Goal: Task Accomplishment & Management: Manage account settings

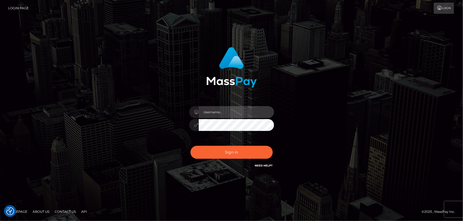
type input "[PERSON_NAME].Cirnat"
click at [273, 143] on div at bounding box center [225, 161] width 109 height 60
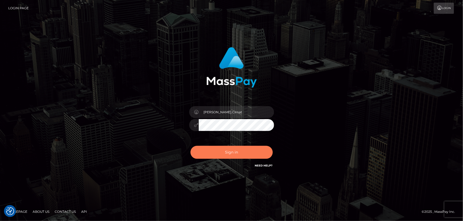
click at [212, 154] on button "Sign in" at bounding box center [231, 152] width 82 height 13
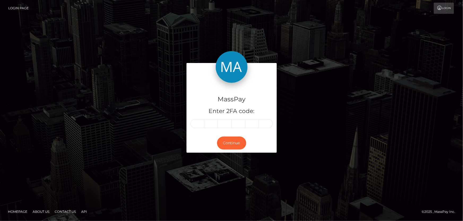
click at [198, 123] on input "text" at bounding box center [197, 123] width 14 height 9
type input "5"
type input "7"
type input "4"
type input "9"
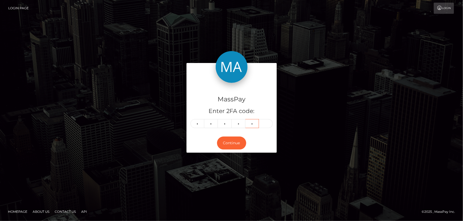
type input "9"
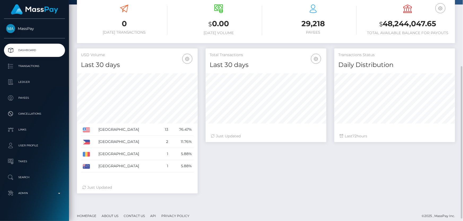
scroll to position [94, 120]
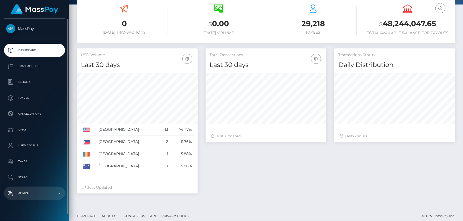
click at [42, 191] on p "Admin" at bounding box center [34, 194] width 57 height 8
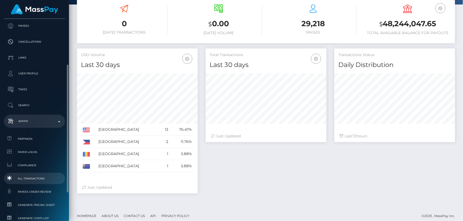
click at [46, 179] on span "All Transactions" at bounding box center [34, 179] width 57 height 6
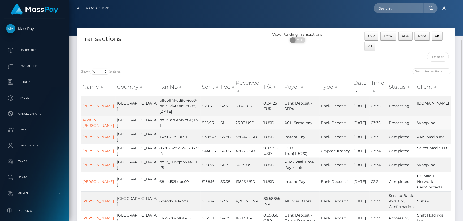
scroll to position [72, 0]
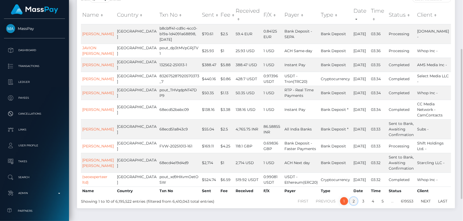
click at [353, 206] on link "2" at bounding box center [354, 202] width 8 height 8
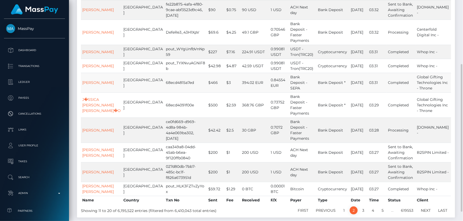
scroll to position [0, 0]
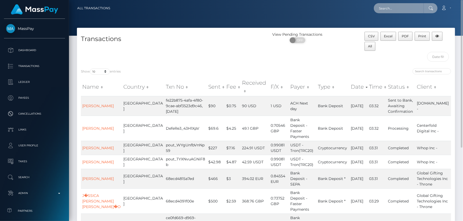
click at [390, 7] on input "text" at bounding box center [399, 8] width 50 height 10
type input "s"
type input "alexandru stefan"
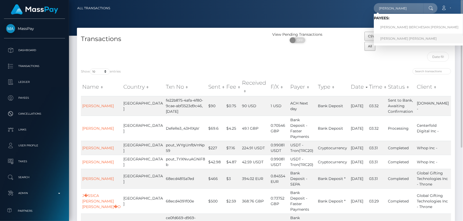
click at [408, 37] on link "Alexandru Florian Stefan" at bounding box center [419, 39] width 91 height 10
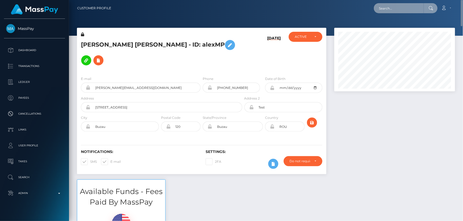
paste input "MSP2838a72dec3d84a"
type input "MSP2838a72dec3d84a"
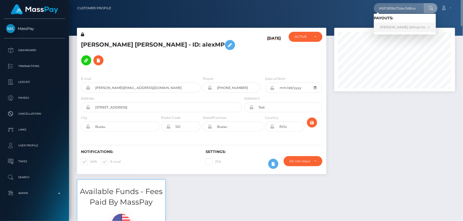
click at [408, 28] on link "HARIS MUHAMMAD KHAN Khan (Whop Inc - )" at bounding box center [405, 28] width 62 height 10
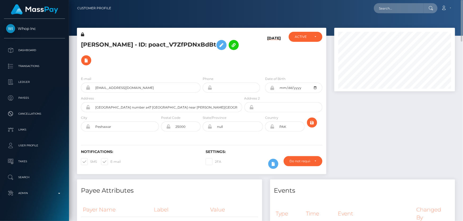
click at [82, 34] on icon at bounding box center [82, 35] width 3 height 4
click at [218, 49] on icon at bounding box center [221, 45] width 6 height 7
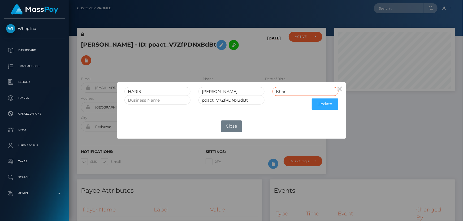
drag, startPoint x: 272, startPoint y: 94, endPoint x: 266, endPoint y: 98, distance: 7.2
click at [267, 97] on form "HARIS MUHAMMAD KHAN Khan poact_V7ZfPDNxBdBt Update" at bounding box center [231, 99] width 214 height 25
drag, startPoint x: 238, startPoint y: 90, endPoint x: 235, endPoint y: 93, distance: 3.9
click at [232, 92] on div "HARIS MUHAMMAD KHAN poact_V7ZfPDNxBdBt Update" at bounding box center [231, 98] width 229 height 32
drag, startPoint x: 243, startPoint y: 92, endPoint x: 231, endPoint y: 91, distance: 11.5
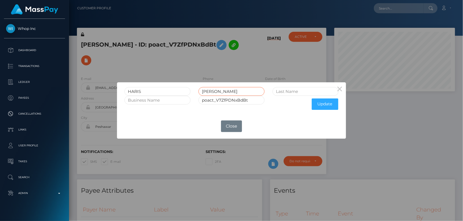
click at [231, 91] on input "MUHAMMAD KHAN" at bounding box center [231, 91] width 66 height 9
type input "MUHAMMAD"
paste input "KHAN"
type input "KHAN"
click at [325, 103] on button "Update" at bounding box center [325, 104] width 27 height 11
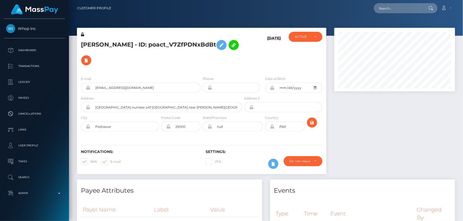
scroll to position [64, 120]
click at [83, 33] on icon at bounding box center [82, 35] width 3 height 4
drag, startPoint x: 141, startPoint y: 42, endPoint x: 81, endPoint y: 42, distance: 59.1
click at [81, 42] on h5 "HARIS MUHAMMAD KHAN - ID: poact_V7ZfPDNxBdBt" at bounding box center [160, 52] width 158 height 31
copy h5 "HARIS MUHAMMAD"
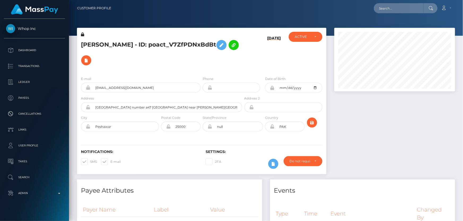
drag, startPoint x: 157, startPoint y: 41, endPoint x: 144, endPoint y: 39, distance: 12.9
click at [144, 39] on h5 "HARIS MUHAMMAD KHAN - ID: poact_V7ZfPDNxBdBt" at bounding box center [160, 52] width 158 height 31
copy h5 "KHAN"
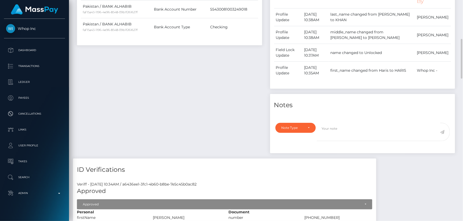
scroll to position [313, 0]
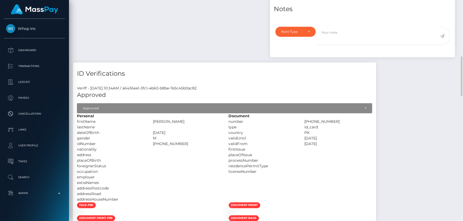
drag, startPoint x: 363, startPoint y: 115, endPoint x: 402, endPoint y: 115, distance: 39.0
click at [376, 119] on div "17301-3323969-7" at bounding box center [338, 122] width 76 height 6
copy div "17301-3323969-7"
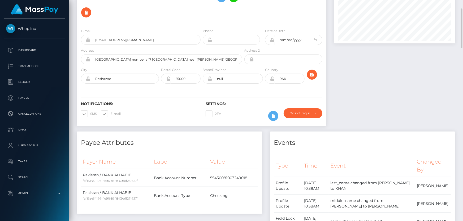
scroll to position [0, 0]
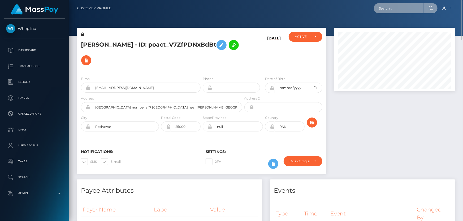
paste input "MSP197578d230efaab"
type input "MSP197578d230efaab"
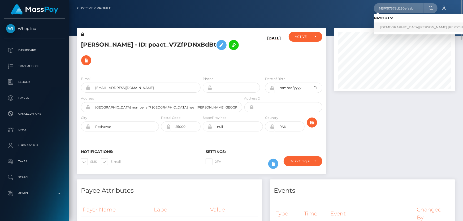
click at [404, 25] on link "MUHAMMAD ABDUL REHMAN HASSAN (Whop Inc - )" at bounding box center [439, 28] width 130 height 10
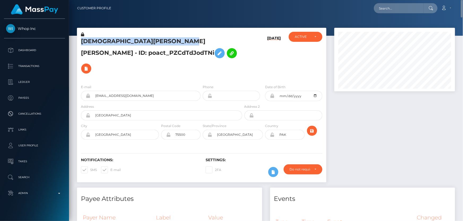
drag, startPoint x: 199, startPoint y: 41, endPoint x: 86, endPoint y: 41, distance: 113.8
click at [79, 42] on div "MUHAMMAD ABDUL REHMAN HASSAN - ID: poact_PZCdTdJodTNi" at bounding box center [160, 56] width 166 height 49
copy h5 "MUHAMMAD ABDUL REHMAN HASSAN"
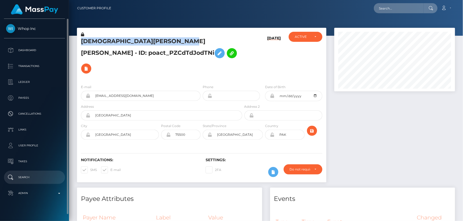
click at [35, 174] on p "Search" at bounding box center [34, 178] width 57 height 8
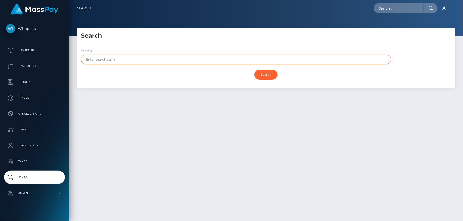
paste input "MUHAMMAD ABDUL REHMAN HASSAN"
click at [265, 79] on input "Search" at bounding box center [265, 75] width 23 height 10
drag, startPoint x: 137, startPoint y: 59, endPoint x: 175, endPoint y: 58, distance: 37.9
click at [175, 58] on input "MUHAMMAD ABDUL REHMAN HASSAN" at bounding box center [236, 60] width 310 height 10
drag, startPoint x: 119, startPoint y: 58, endPoint x: 108, endPoint y: 61, distance: 11.9
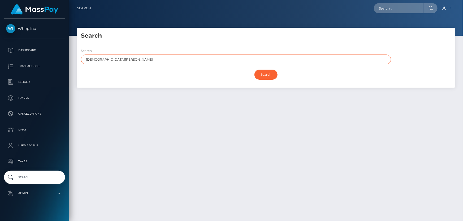
click at [108, 61] on input "MUHAMMAD ABDUL REHMAN" at bounding box center [236, 60] width 310 height 10
click at [254, 70] on input "Search" at bounding box center [265, 75] width 23 height 10
click at [268, 74] on input "Search" at bounding box center [265, 75] width 23 height 10
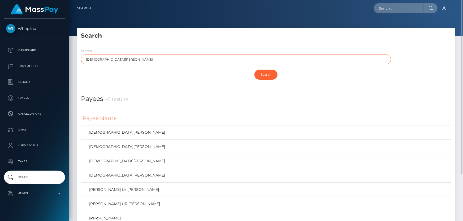
drag, startPoint x: 107, startPoint y: 60, endPoint x: 75, endPoint y: 66, distance: 32.3
click at [75, 66] on div "Search Search MUHAMMAD REHMAN Search Payouts - 0 results Payee Name" at bounding box center [266, 141] width 386 height 227
type input "abdul REHMAN"
click at [254, 70] on input "Search" at bounding box center [265, 75] width 23 height 10
drag, startPoint x: 263, startPoint y: 71, endPoint x: 193, endPoint y: 47, distance: 74.0
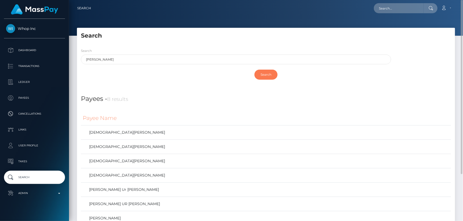
click at [263, 70] on input "Search" at bounding box center [265, 75] width 23 height 10
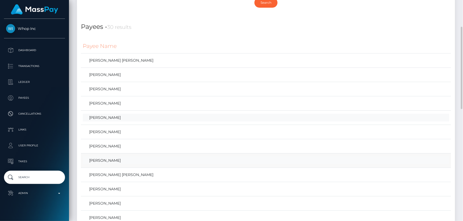
scroll to position [120, 0]
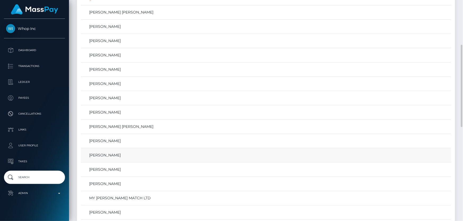
drag, startPoint x: 106, startPoint y: 127, endPoint x: 81, endPoint y: 153, distance: 36.2
click at [78, 153] on div "Payee Name Abdul Rehman Syed Abdul Rehman Abdul Rehman Abdul Rehman Abdul Rehma…" at bounding box center [266, 216] width 378 height 458
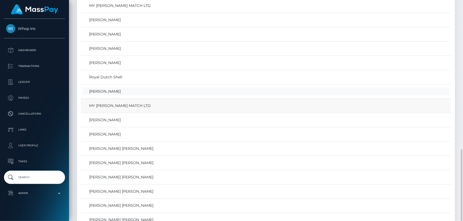
scroll to position [361, 0]
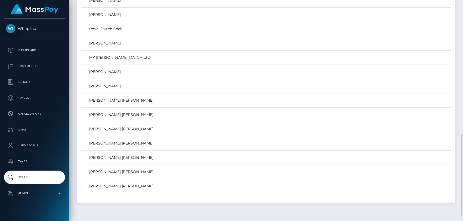
drag, startPoint x: 122, startPoint y: 127, endPoint x: 80, endPoint y: 142, distance: 44.9
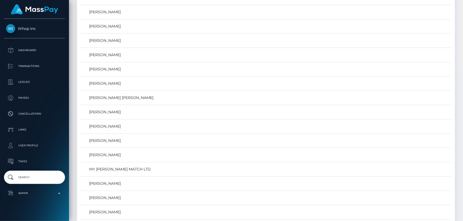
scroll to position [0, 0]
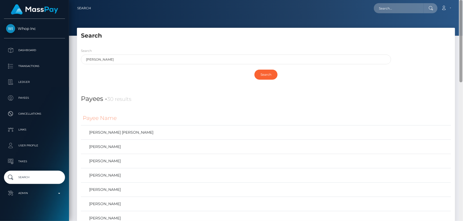
drag, startPoint x: 462, startPoint y: 175, endPoint x: 463, endPoint y: -6, distance: 181.4
click at [463, 0] on html "Whop Inc Dashboard Transactions Ledger Payees Cancellations Links" at bounding box center [231, 110] width 463 height 221
drag, startPoint x: 390, startPoint y: 3, endPoint x: 398, endPoint y: 8, distance: 9.2
paste input "590b0451-ec3d-40d6-91fa-918af5f0e2c0"
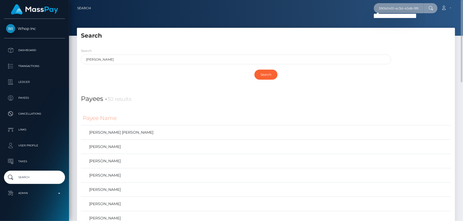
click at [386, 10] on input "590b0451-ec3d-40d6-91fa-918af5f0e2c0" at bounding box center [399, 8] width 50 height 10
paste input "8eeaef83-ca49-4217-bcf4-075d20b34e53"
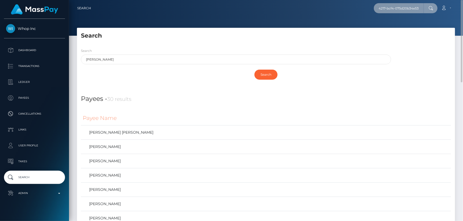
type input "8eeaef83-ca49-4217-bcf4-075d20b34e53"
click at [100, 59] on input "abdul REHMAN" at bounding box center [236, 60] width 310 height 10
type input "abdul RaHMAN"
click at [263, 72] on input "Search" at bounding box center [265, 75] width 23 height 10
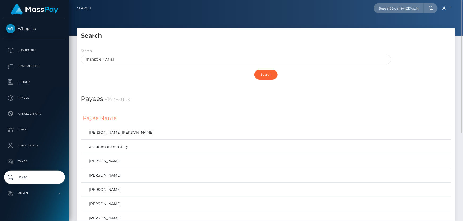
click at [167, 103] on h4 "Payees - 14 results" at bounding box center [266, 99] width 370 height 10
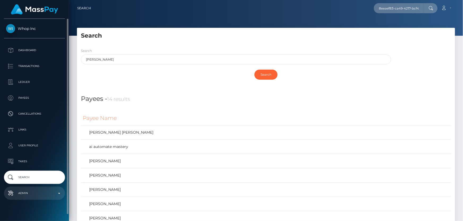
click at [54, 197] on p "Admin" at bounding box center [34, 194] width 57 height 8
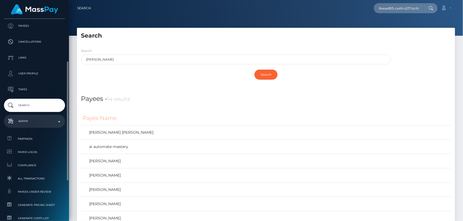
scroll to position [96, 0]
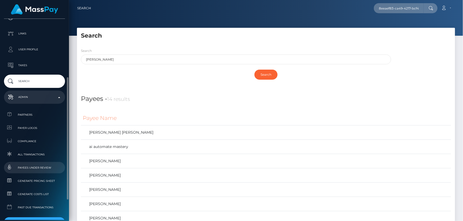
click at [43, 167] on span "Payees under Review" at bounding box center [34, 168] width 57 height 6
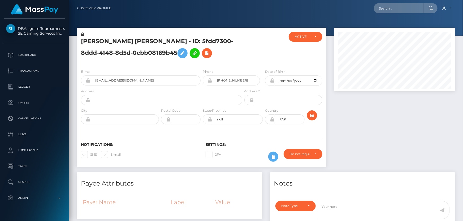
scroll to position [132, 0]
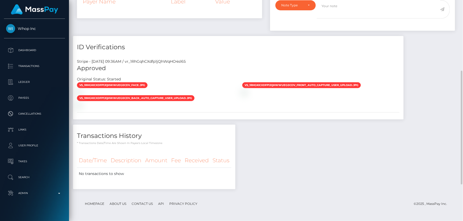
scroll to position [184, 0]
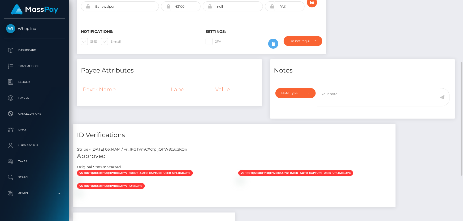
scroll to position [208, 0]
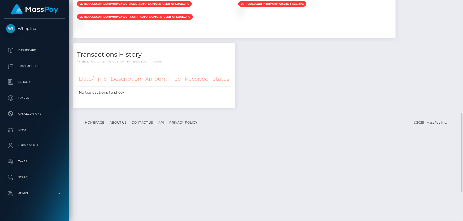
scroll to position [393, 0]
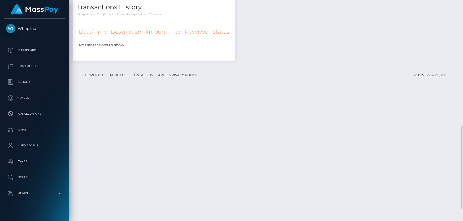
scroll to position [370, 0]
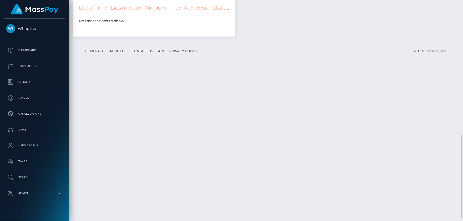
scroll to position [370, 0]
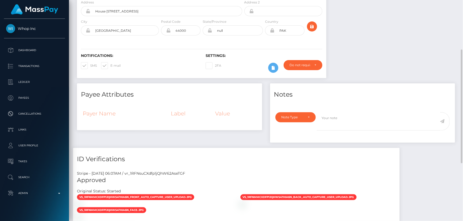
scroll to position [208, 0]
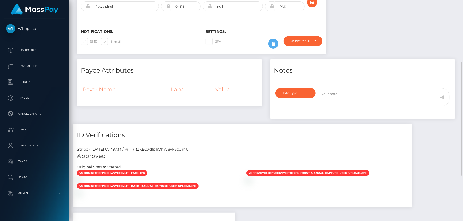
scroll to position [208, 0]
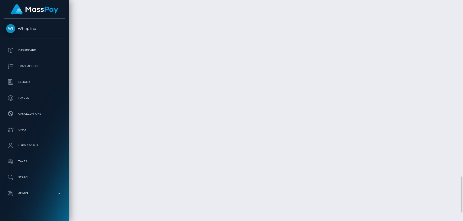
scroll to position [1137, 0]
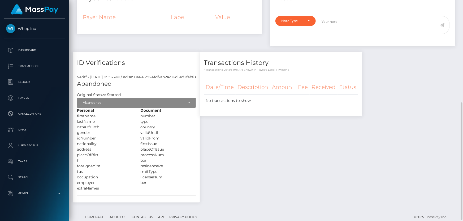
scroll to position [195, 0]
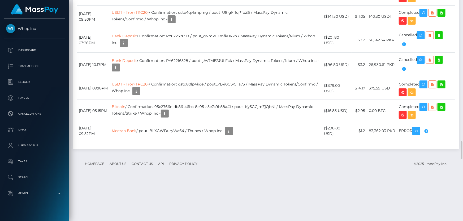
scroll to position [1880, 0]
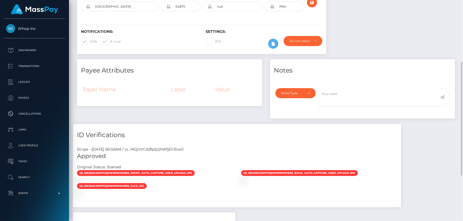
scroll to position [208, 0]
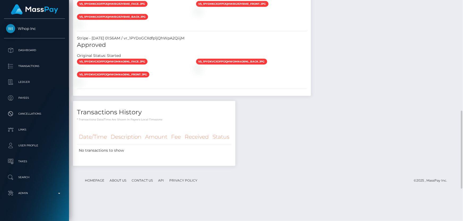
scroll to position [405, 0]
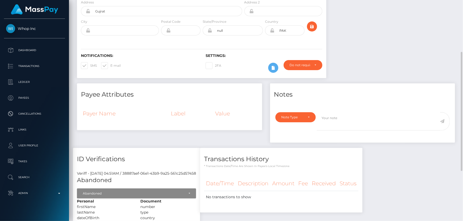
scroll to position [189, 0]
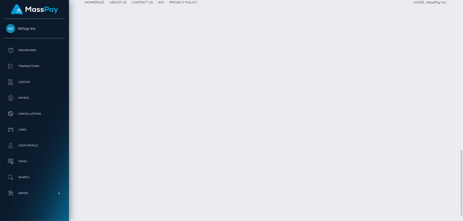
scroll to position [525, 0]
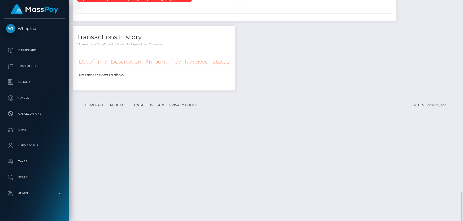
scroll to position [448, 0]
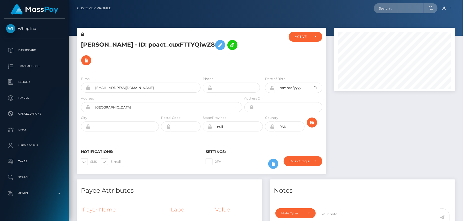
scroll to position [119, 0]
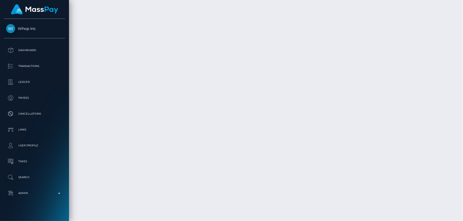
scroll to position [6839, 0]
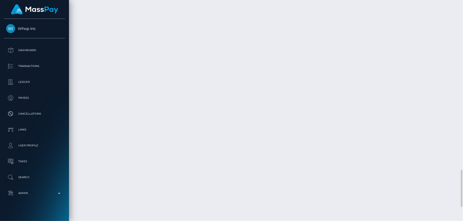
scroll to position [1097, 0]
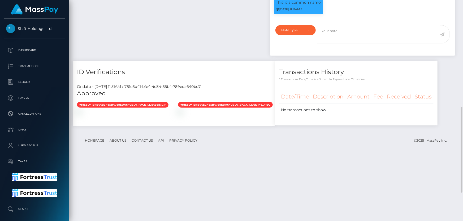
scroll to position [252, 0]
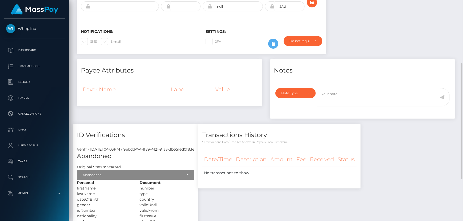
scroll to position [201, 0]
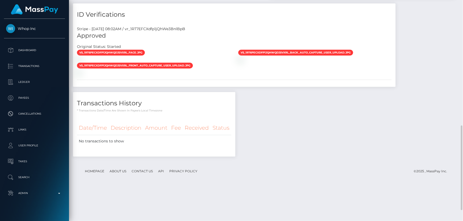
scroll to position [356, 0]
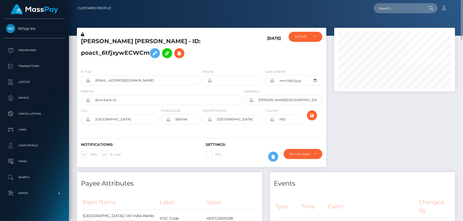
click at [223, 57] on h5 "ABDUL RAHMAN INAYATHULLA Rahman - ID: poact_6tfjxywECWCm" at bounding box center [160, 49] width 158 height 24
click at [210, 58] on h5 "ABDUL RAHMAN INAYATHULLA Rahman - ID: poact_6tfjxywECWCm" at bounding box center [160, 49] width 158 height 24
click at [82, 34] on icon at bounding box center [82, 35] width 3 height 4
click at [157, 52] on icon at bounding box center [155, 53] width 6 height 7
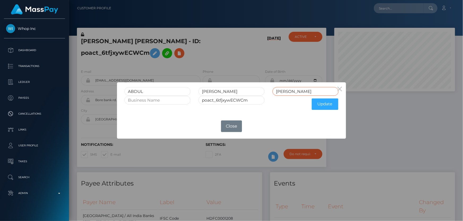
drag, startPoint x: 273, startPoint y: 94, endPoint x: 257, endPoint y: 103, distance: 19.4
click at [264, 97] on form "ABDUL RAHMAN INAYATHULLA Rahman poact_6tfjxywECWCm Update" at bounding box center [231, 99] width 214 height 25
drag, startPoint x: 254, startPoint y: 94, endPoint x: 222, endPoint y: 91, distance: 32.2
click at [222, 91] on input "RAHMAN INAYATHULLA" at bounding box center [231, 91] width 66 height 9
type input "RAHMAN"
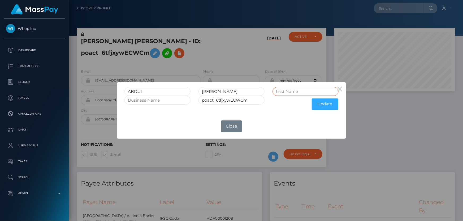
paste input "INAYATHULLA"
type input "INAYATHULLA"
click at [323, 101] on button "Update" at bounding box center [325, 104] width 27 height 11
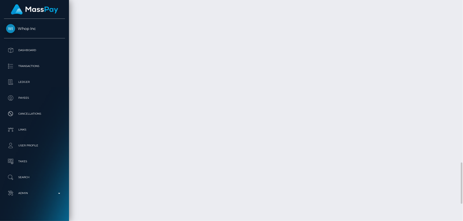
scroll to position [960, 0]
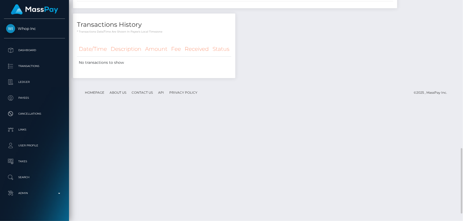
scroll to position [430, 0]
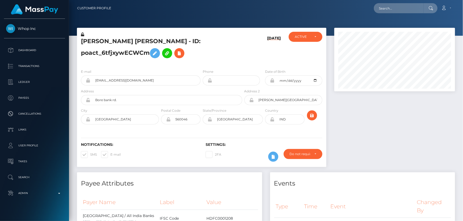
scroll to position [64, 120]
click at [82, 34] on icon at bounding box center [82, 35] width 3 height 4
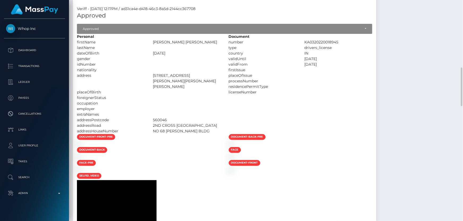
scroll to position [482, 0]
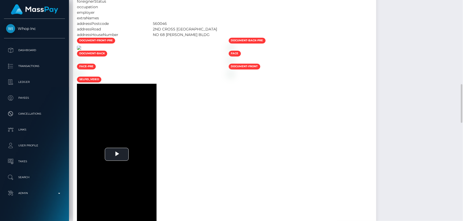
click at [81, 50] on img at bounding box center [79, 48] width 4 height 4
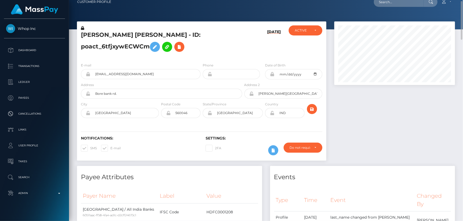
scroll to position [0, 0]
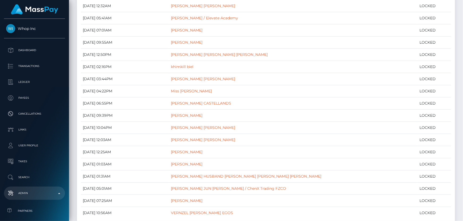
scroll to position [313, 0]
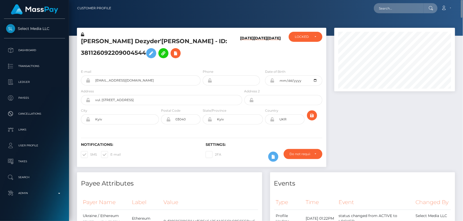
scroll to position [120, 0]
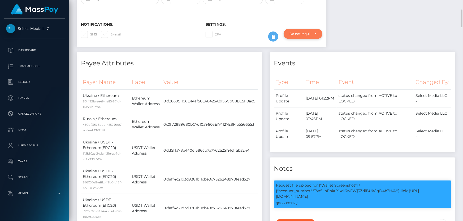
click at [306, 36] on div "Do not require" at bounding box center [300, 34] width 20 height 4
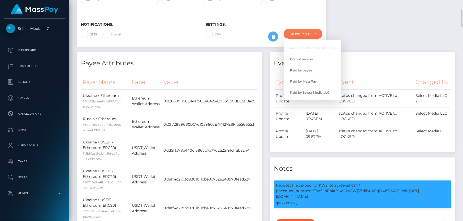
scroll to position [64, 120]
click at [296, 84] on span "Paid by MassPay" at bounding box center [303, 81] width 27 height 5
select select "2"
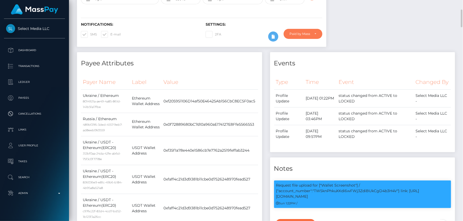
scroll to position [0, 0]
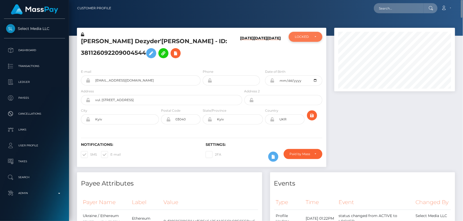
click at [291, 39] on div "LOCKED" at bounding box center [306, 37] width 34 height 10
click at [300, 53] on span "ACTIVE" at bounding box center [301, 51] width 12 height 5
select select "ACTIVE"
click at [176, 61] on h5 "Mariya Dezyder'yeva - ID: 381126092209004544" at bounding box center [160, 49] width 158 height 24
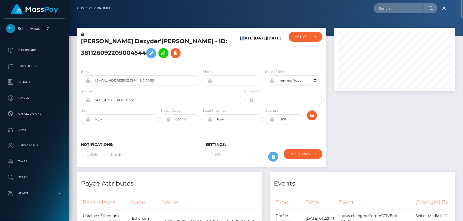
drag, startPoint x: 176, startPoint y: 67, endPoint x: 95, endPoint y: 3, distance: 102.7
click at [175, 61] on h5 "Mariya Dezyder'yeva - ID: 381126092209004544" at bounding box center [160, 49] width 158 height 24
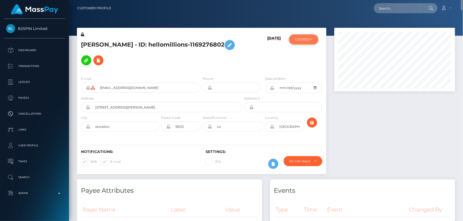
click at [305, 40] on button "LOCKED" at bounding box center [303, 39] width 29 height 10
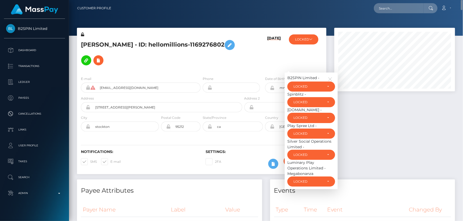
click at [392, 135] on div at bounding box center [394, 104] width 129 height 152
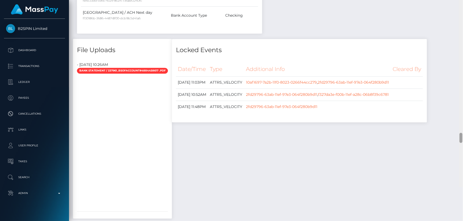
scroll to position [3566, 0]
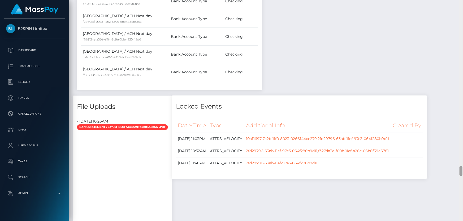
drag, startPoint x: 461, startPoint y: 161, endPoint x: 463, endPoint y: 172, distance: 11.3
click at [463, 172] on div at bounding box center [461, 111] width 4 height 222
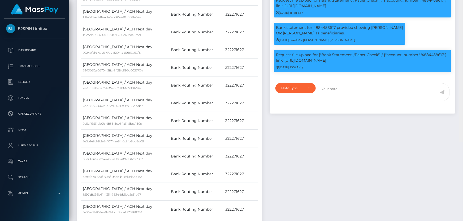
scroll to position [0, 0]
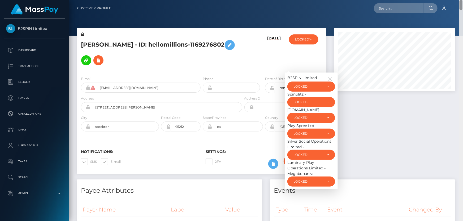
drag, startPoint x: 460, startPoint y: 107, endPoint x: 429, endPoint y: 11, distance: 100.6
click at [461, 0] on div "Customer Profile Loading... Loading..." at bounding box center [266, 110] width 394 height 221
click at [303, 86] on div "LOCKED" at bounding box center [307, 87] width 29 height 4
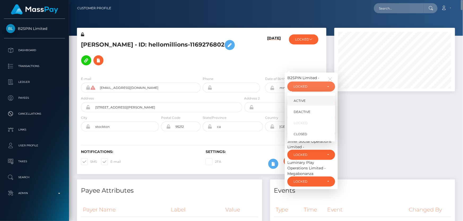
click at [303, 103] on span "ACTIVE" at bounding box center [300, 101] width 12 height 5
select select "ACTIVE"
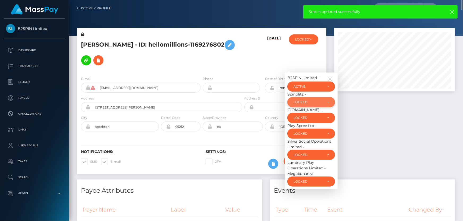
click at [307, 106] on div "LOCKED" at bounding box center [311, 102] width 48 height 10
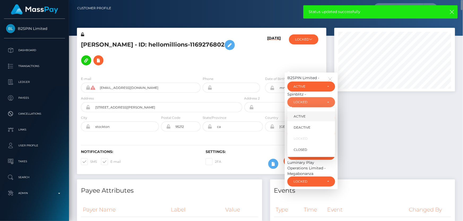
click at [308, 115] on link "ACTIVE" at bounding box center [311, 117] width 48 height 10
select select "ACTIVE"
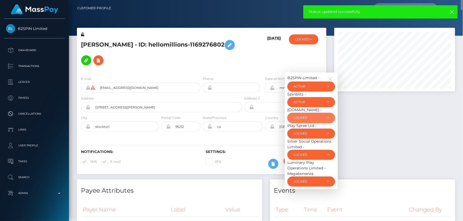
click at [316, 119] on div "LOCKED" at bounding box center [307, 118] width 29 height 4
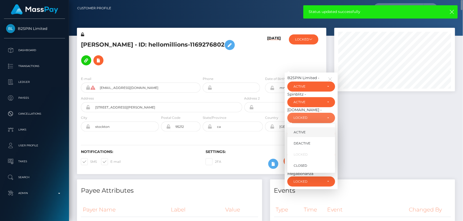
click at [308, 132] on link "ACTIVE" at bounding box center [311, 133] width 48 height 10
select select "ACTIVE"
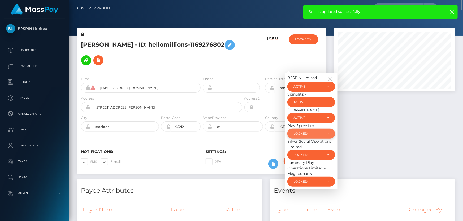
click at [323, 132] on div "LOCKED" at bounding box center [307, 134] width 29 height 4
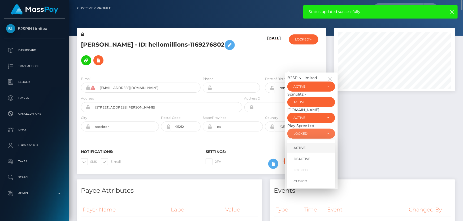
click at [297, 149] on span "ACTIVE" at bounding box center [300, 148] width 12 height 5
select select "ACTIVE"
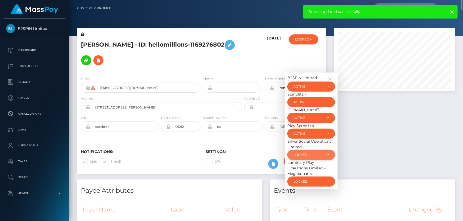
click at [316, 154] on div "LOCKED" at bounding box center [307, 155] width 29 height 4
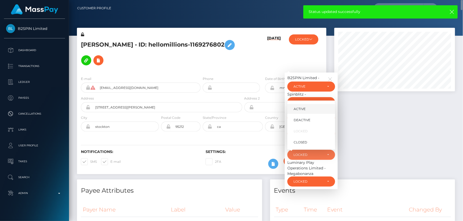
click at [308, 109] on link "ACTIVE" at bounding box center [311, 109] width 48 height 10
select select "ACTIVE"
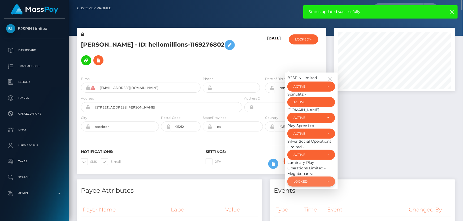
click at [311, 182] on div "LOCKED" at bounding box center [307, 182] width 29 height 4
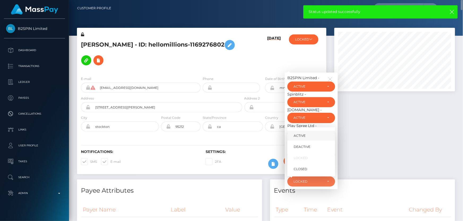
click at [313, 136] on link "ACTIVE" at bounding box center [311, 136] width 48 height 10
select select "ACTIVE"
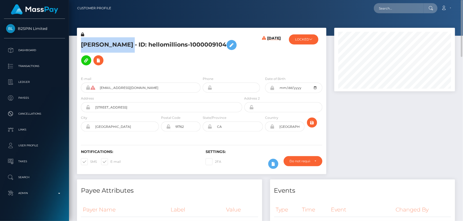
drag, startPoint x: 159, startPoint y: 41, endPoint x: 85, endPoint y: 42, distance: 74.3
click at [80, 41] on div "[PERSON_NAME] - ID: hellomillions-1000009104" at bounding box center [160, 52] width 166 height 40
copy h5 "[PERSON_NAME]"
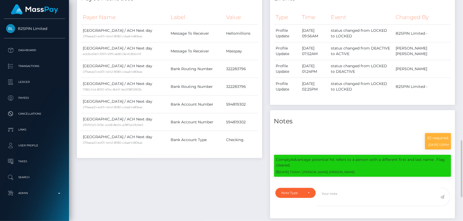
scroll to position [265, 0]
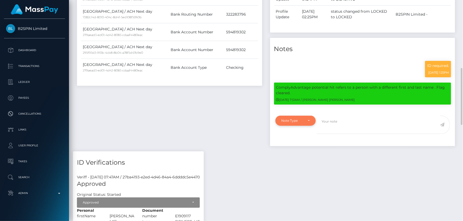
click at [296, 124] on div "Note Type" at bounding box center [295, 121] width 41 height 10
click at [301, 158] on span "Clear Compliance" at bounding box center [296, 157] width 28 height 5
select select "CLEAR_COMPLIANCE"
paste textarea "The hit refers to a person with a different Middle Name ( Romero ) with a diffe…"
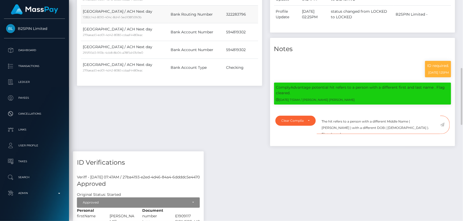
type textarea "The hit refers to a person with a different Middle Name ( [PERSON_NAME] ) with …"
click at [443, 124] on icon at bounding box center [442, 125] width 5 height 4
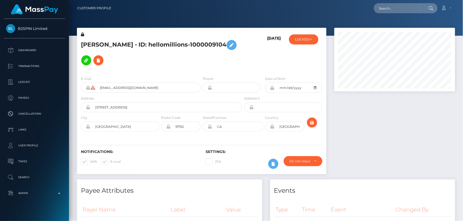
scroll to position [64, 120]
click at [306, 39] on button "LOCKED" at bounding box center [303, 39] width 29 height 10
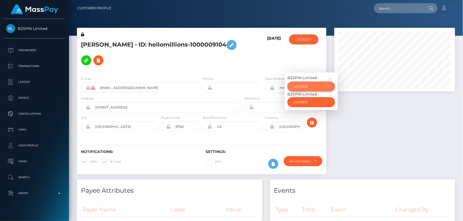
click at [316, 82] on div "LOCKED" at bounding box center [311, 87] width 48 height 10
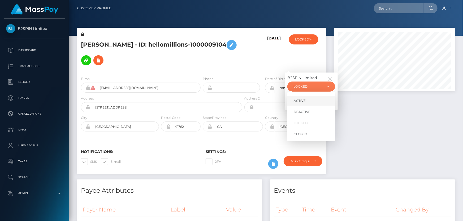
click at [309, 96] on link "ACTIVE" at bounding box center [311, 101] width 48 height 10
select select "ACTIVE"
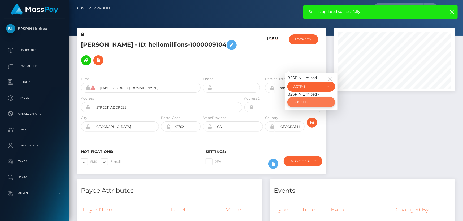
click at [320, 100] on div "LOCKED" at bounding box center [307, 102] width 29 height 4
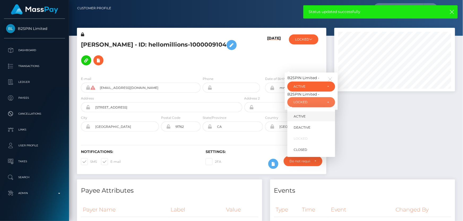
click at [312, 112] on link "ACTIVE" at bounding box center [311, 117] width 48 height 10
select select "ACTIVE"
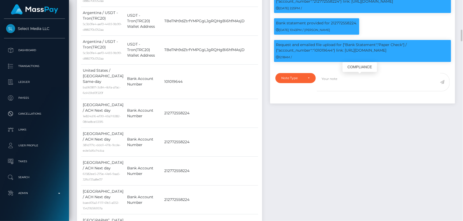
scroll to position [64, 120]
click at [329, 53] on p "Request and emailed file upload for ["Bank Statement","Paper Check"] / {"accoun…" at bounding box center [362, 47] width 173 height 11
copy p "101019644"
click at [289, 80] on div "Note Type" at bounding box center [292, 78] width 22 height 4
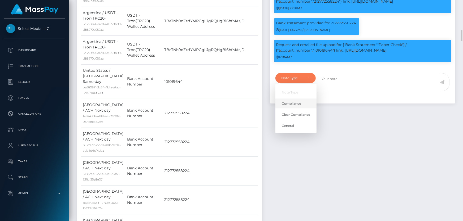
click at [300, 106] on span "Compliance" at bounding box center [291, 103] width 19 height 5
select select "COMPLIANCE"
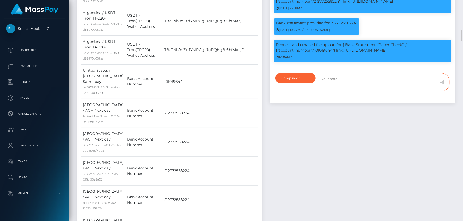
click at [352, 92] on textarea at bounding box center [378, 82] width 123 height 18
paste textarea "101019644"
type textarea "[FINANCIAL_ID] is a routing number."
click at [442, 84] on icon at bounding box center [442, 82] width 5 height 4
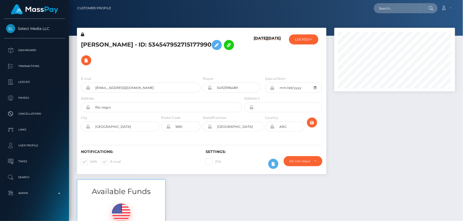
scroll to position [64, 120]
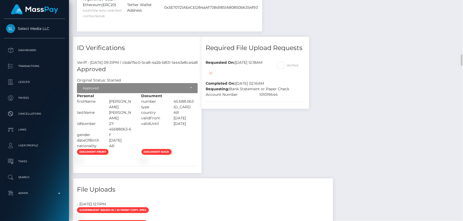
click at [286, 63] on span at bounding box center [286, 65] width 0 height 4
click at [290, 62] on input "Verified" at bounding box center [287, 63] width 3 height 3
checkbox input "true"
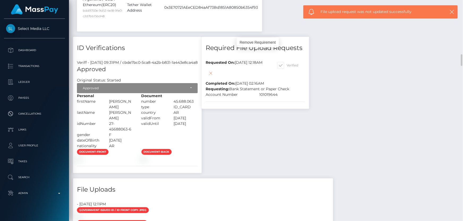
click at [214, 70] on icon at bounding box center [211, 73] width 6 height 7
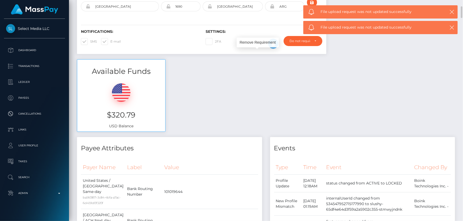
scroll to position [0, 0]
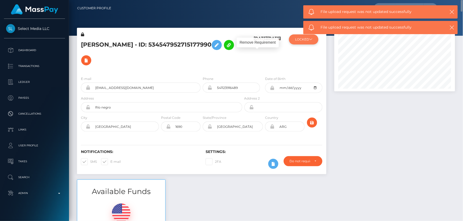
click at [303, 44] on button "LOCKED" at bounding box center [303, 39] width 29 height 10
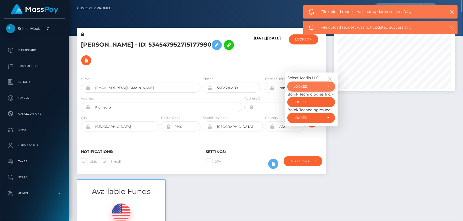
click at [309, 85] on div "LOCKED" at bounding box center [307, 87] width 29 height 4
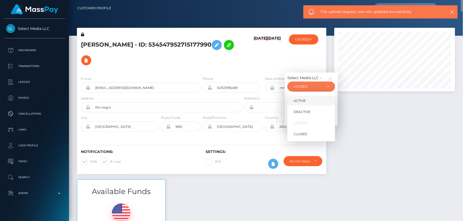
click at [305, 96] on link "ACTIVE" at bounding box center [311, 101] width 48 height 10
select select "ACTIVE"
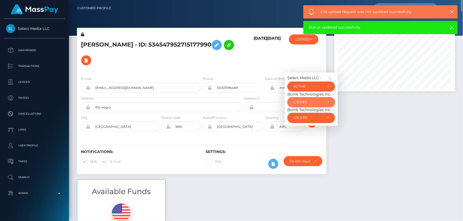
click at [326, 100] on div "LOCKED" at bounding box center [311, 102] width 36 height 4
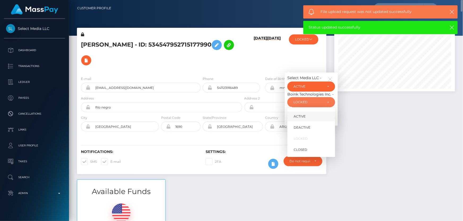
click at [308, 112] on link "ACTIVE" at bounding box center [311, 117] width 48 height 10
select select "ACTIVE"
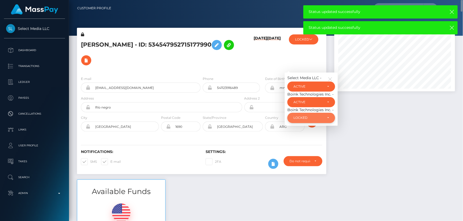
click at [324, 116] on div "LOCKED" at bounding box center [311, 118] width 36 height 4
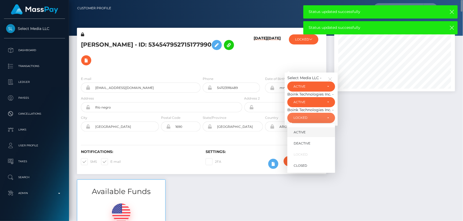
click at [315, 128] on link "ACTIVE" at bounding box center [311, 133] width 48 height 10
select select "ACTIVE"
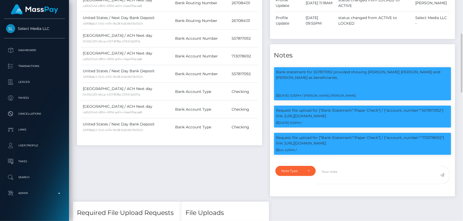
scroll to position [169, 0]
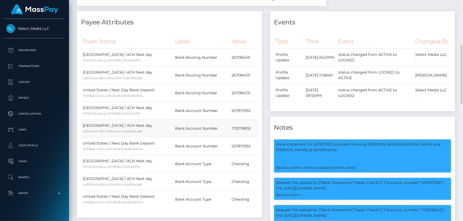
drag, startPoint x: 226, startPoint y: 127, endPoint x: 256, endPoint y: 129, distance: 29.3
click at [256, 129] on tr "[GEOGRAPHIC_DATA] / ACH Next day ca0d254d-c894-490d-ad14-41aa49facaa8 Bank Acco…" at bounding box center [169, 129] width 177 height 18
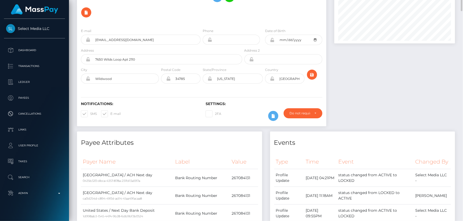
scroll to position [0, 0]
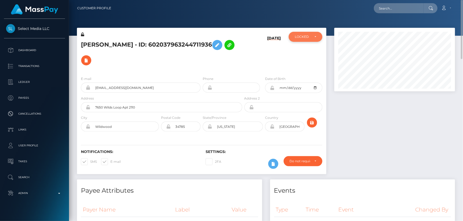
click at [303, 41] on div "LOCKED" at bounding box center [306, 37] width 34 height 10
click at [306, 51] on span "ACTIVE" at bounding box center [301, 51] width 12 height 5
select select "ACTIVE"
click at [112, 52] on h5 "[PERSON_NAME] - ID: 602037963244711936" at bounding box center [160, 52] width 158 height 31
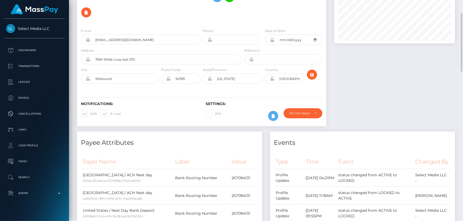
scroll to position [0, 0]
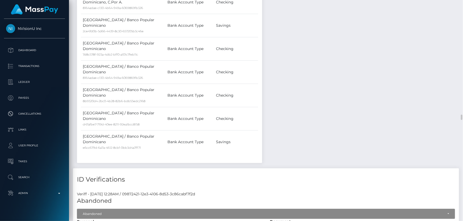
scroll to position [747, 0]
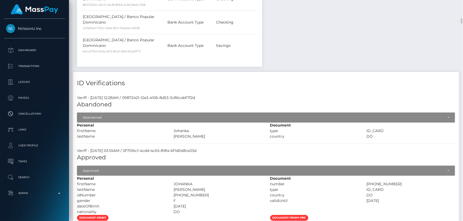
drag, startPoint x: 188, startPoint y: 182, endPoint x: 174, endPoint y: 181, distance: 13.8
click at [174, 187] on div "[PERSON_NAME]" at bounding box center [217, 190] width 97 height 6
copy div "NUÑEZ"
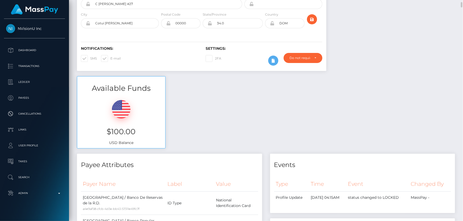
scroll to position [0, 0]
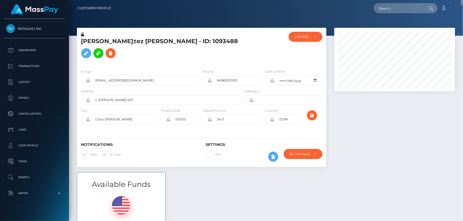
click at [132, 65] on div "E-mail johankacastillo94@gmail.com Phone Address" at bounding box center [201, 97] width 249 height 65
click at [89, 50] on icon at bounding box center [86, 53] width 6 height 7
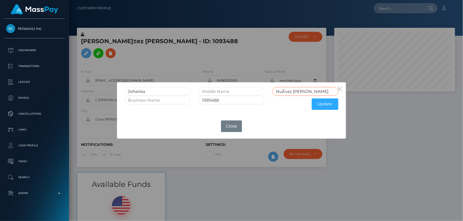
drag, startPoint x: 292, startPoint y: 91, endPoint x: 275, endPoint y: 91, distance: 17.8
click at [275, 91] on input "NuÃ±ez Castillo" at bounding box center [305, 91] width 66 height 9
paste input "UÑEZ"
click at [285, 91] on input "NUÑEZ Castillo" at bounding box center [305, 91] width 66 height 9
type input "NUNEZ Castillo"
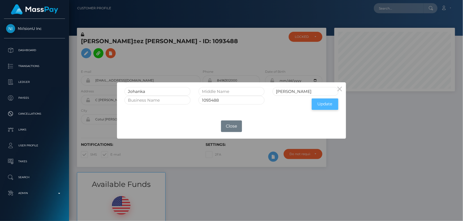
click at [329, 103] on button "Update" at bounding box center [325, 104] width 27 height 11
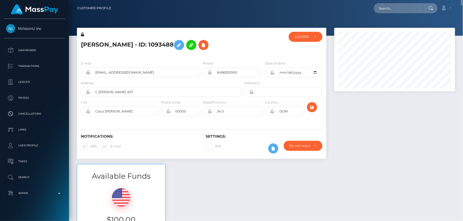
click at [83, 34] on icon at bounding box center [82, 35] width 3 height 4
click at [273, 72] on icon at bounding box center [272, 73] width 5 height 4
click at [272, 111] on icon at bounding box center [272, 111] width 5 height 4
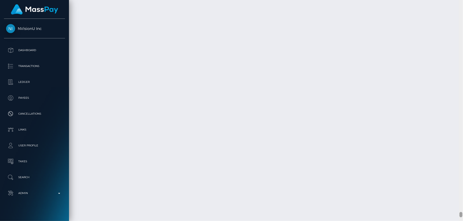
scroll to position [8814, 0]
drag, startPoint x: 460, startPoint y: 93, endPoint x: 458, endPoint y: 210, distance: 117.3
click at [463, 221] on html "NVisionU Inc Dashboard Transactions Ledger Payees Cancellations" at bounding box center [231, 110] width 463 height 221
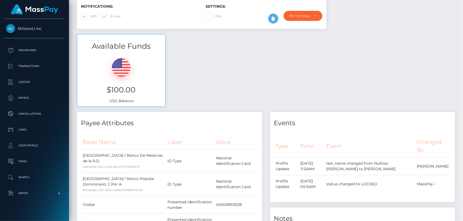
scroll to position [0, 0]
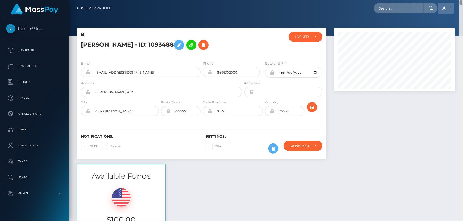
drag, startPoint x: 461, startPoint y: 216, endPoint x: 438, endPoint y: 4, distance: 213.3
click at [463, 0] on html "NVisionU Inc Dashboard Transactions Ledger Payees Cancellations" at bounding box center [231, 110] width 463 height 221
click at [307, 41] on div "LOCKED" at bounding box center [306, 37] width 34 height 10
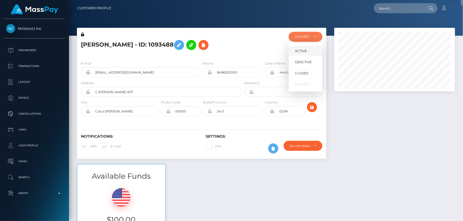
click at [308, 51] on link "ACTIVE" at bounding box center [306, 51] width 34 height 10
select select "ACTIVE"
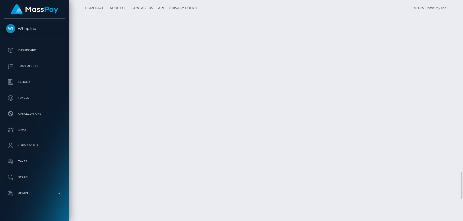
scroll to position [64, 120]
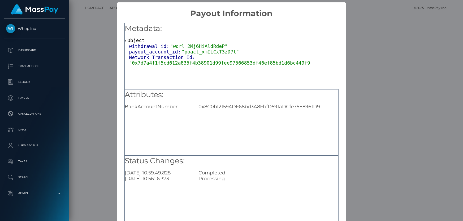
drag, startPoint x: 363, startPoint y: 53, endPoint x: 344, endPoint y: 56, distance: 19.1
click at [363, 53] on div "× Payout Information Metadata: Object withdrawal_id: "wdrl_2Mj6HiAldRdeP" payou…" at bounding box center [231, 110] width 463 height 221
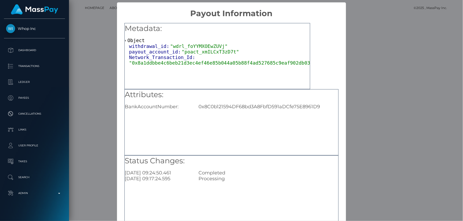
click at [386, 62] on div "× Payout Information Metadata: Object withdrawal_id: "wdrl_foYYMXOEwZUVj" payou…" at bounding box center [231, 110] width 463 height 221
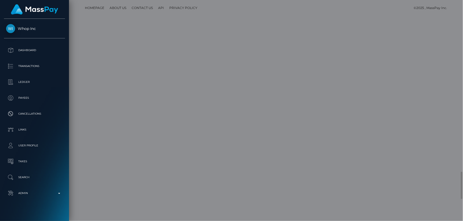
scroll to position [0, 0]
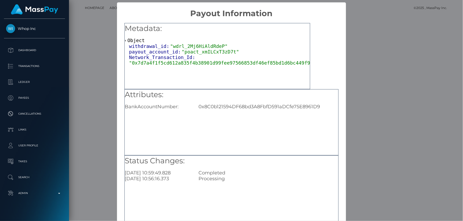
click at [231, 108] on div "0x8C0b121594DF68bd3A8FbfD591aDCfe75E8961D9" at bounding box center [267, 107] width 147 height 6
copy div "0x8C0b121594DF68bd3A8FbfD591aDCfe75E8961D9"
click at [387, 44] on div "× Payout Information Metadata: Object withdrawal_id: "wdrl_2Mj6HiAldRdeP" payou…" at bounding box center [231, 110] width 463 height 221
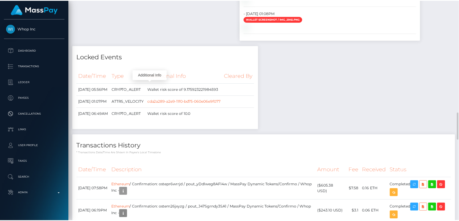
scroll to position [796, 0]
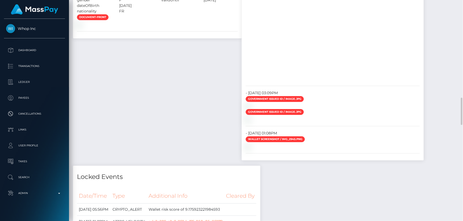
click at [177, 146] on div "ID Verifications Veriff - October 9, 2025 06:35AM / 15e369ec-03d8-46b6-8fb0-03a…" at bounding box center [157, 39] width 177 height 253
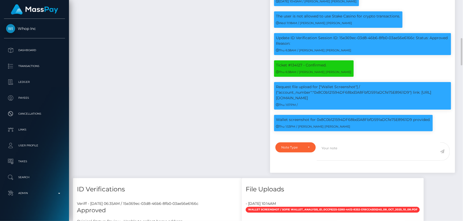
scroll to position [506, 0]
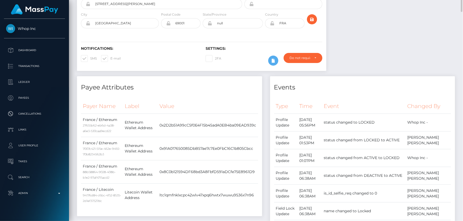
scroll to position [0, 0]
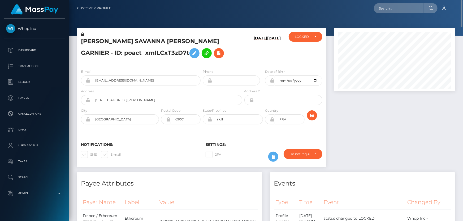
click at [213, 54] on h5 "SOPHIE KATIA SAVANNA OCEANE GARNIER - ID: poact_xmILCxT3zD7t" at bounding box center [160, 49] width 158 height 24
click at [216, 55] on icon at bounding box center [219, 53] width 6 height 7
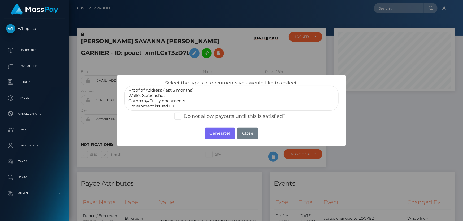
scroll to position [15, 0]
select select "Miscellaneous"
click at [151, 106] on option "Miscellaneous" at bounding box center [231, 106] width 207 height 5
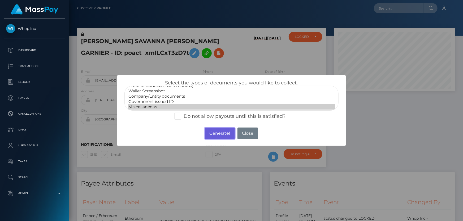
click at [224, 132] on button "Generate!" at bounding box center [220, 134] width 30 height 12
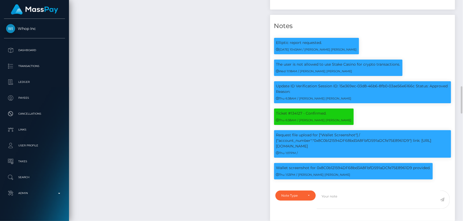
scroll to position [578, 0]
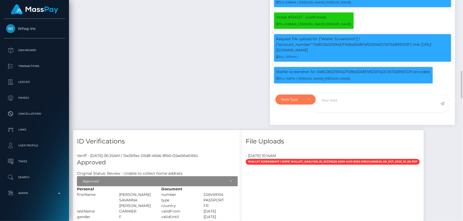
click at [300, 102] on div "Note Type" at bounding box center [292, 100] width 22 height 4
click at [291, 128] on span "Compliance" at bounding box center [291, 125] width 19 height 5
select select "COMPLIANCE"
click at [332, 112] on textarea at bounding box center [378, 104] width 123 height 18
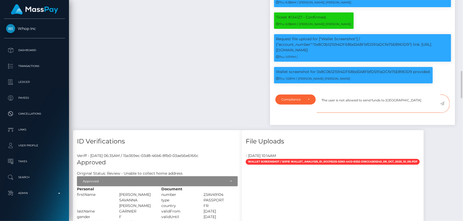
drag, startPoint x: 399, startPoint y: 108, endPoint x: 386, endPoint y: 110, distance: 13.3
click at [386, 110] on textarea "The user is not allowed to send funds to Stake Casino" at bounding box center [378, 104] width 123 height 18
paste textarea "PackDraw"
type textarea "The user is not allowed to send funds to PackDraw. Confirmation required."
click at [443, 106] on icon at bounding box center [442, 104] width 5 height 4
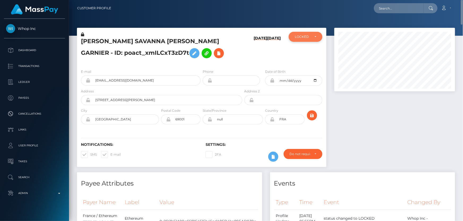
click at [313, 39] on div "LOCKED" at bounding box center [306, 37] width 34 height 10
click at [309, 60] on span "DEACTIVE" at bounding box center [303, 62] width 17 height 5
select select "DEACTIVE"
click at [202, 63] on div "[PERSON_NAME] SAVANNA [PERSON_NAME] GARNIER - ID: poact_xmILCxT3zD7t" at bounding box center [160, 48] width 166 height 33
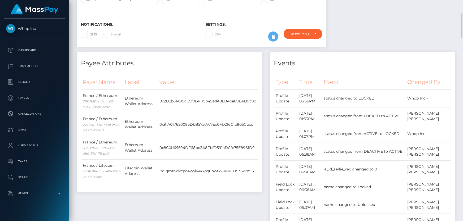
scroll to position [0, 0]
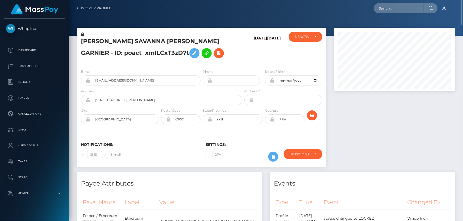
click at [114, 52] on h5 "[PERSON_NAME] SAVANNA [PERSON_NAME] GARNIER - ID: poact_xmILCxT3zD7t" at bounding box center [160, 49] width 158 height 24
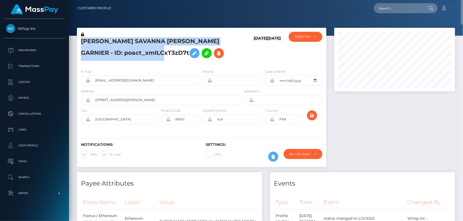
click at [114, 52] on h5 "[PERSON_NAME] SAVANNA [PERSON_NAME] GARNIER - ID: poact_xmILCxT3zD7t" at bounding box center [160, 49] width 158 height 24
copy h5 "[PERSON_NAME] SAVANNA [PERSON_NAME] GARNIER - ID: poact_xmILCxT3zD7t"
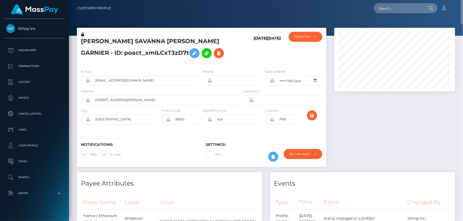
click at [394, 181] on h4 "Events" at bounding box center [362, 183] width 177 height 9
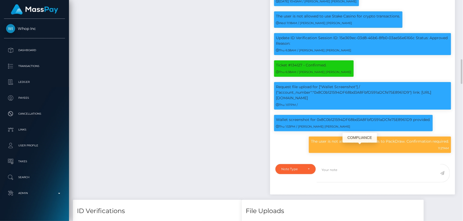
scroll to position [64, 120]
click at [331, 145] on p "The user is not allowed to send funds to PackDraw. Confirmation required." at bounding box center [380, 142] width 138 height 6
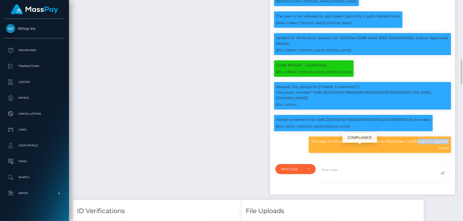
copy div "The user is not allowed to send funds to PackDraw. Confirmation required."
drag, startPoint x: 134, startPoint y: 110, endPoint x: 135, endPoint y: 116, distance: 5.9
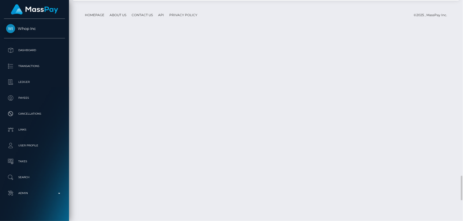
drag, startPoint x: 329, startPoint y: 94, endPoint x: 329, endPoint y: 90, distance: 3.5
drag, startPoint x: 330, startPoint y: 93, endPoint x: 325, endPoint y: 89, distance: 6.1
copy td "$605.38 USD"
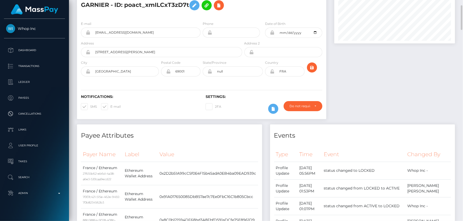
scroll to position [0, 0]
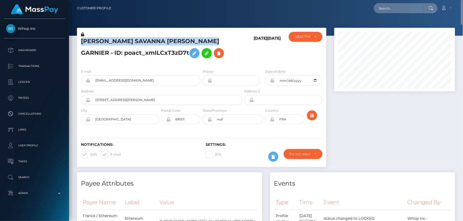
drag, startPoint x: 206, startPoint y: 41, endPoint x: 81, endPoint y: 41, distance: 124.4
click at [81, 41] on h5 "[PERSON_NAME] SAVANNA [PERSON_NAME] GARNIER - ID: poact_xmILCxT3zD7t" at bounding box center [160, 49] width 158 height 24
copy h5 "SOPHIE KATIA SAVANNA OCEANE GARNIER"
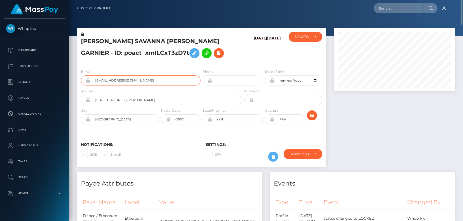
drag, startPoint x: 125, startPoint y: 82, endPoint x: 92, endPoint y: 80, distance: 33.2
click at [92, 80] on input "[EMAIL_ADDRESS][DOMAIN_NAME]" at bounding box center [145, 81] width 110 height 10
click at [240, 60] on div "[PERSON_NAME] SAVANNA [PERSON_NAME] GARNIER - ID: poact_xmILCxT3zD7t" at bounding box center [160, 48] width 166 height 33
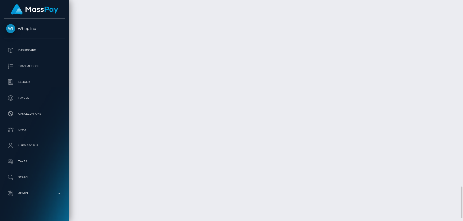
scroll to position [1321, 0]
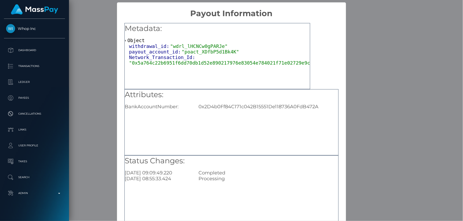
click at [227, 105] on div "0x2D4b0Ff84C171c042B15551De118736A0FdB472A" at bounding box center [267, 107] width 147 height 6
copy div "0x2D4b0Ff84C171c042B15551De118736A0FdB472A"
click at [366, 208] on div "× Payout Information Metadata: Object withdrawal_id: "wdrl_lHCNCw0gPARJe" payou…" at bounding box center [231, 110] width 463 height 221
click at [370, 186] on div "× Payout Information Metadata: Object withdrawal_id: "wdrl_lHCNCw0gPARJe" payou…" at bounding box center [231, 110] width 463 height 221
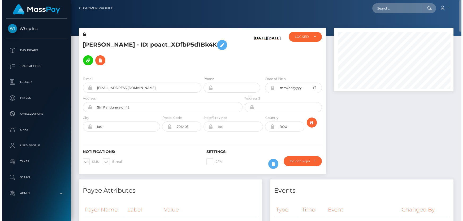
scroll to position [265155, 265099]
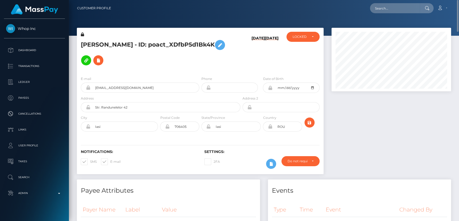
click at [166, 65] on h5 "TEODOR LUNGU - ID: poact_XDfbP5d1Bk4K" at bounding box center [159, 52] width 157 height 31
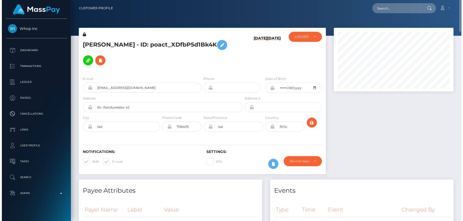
scroll to position [64, 120]
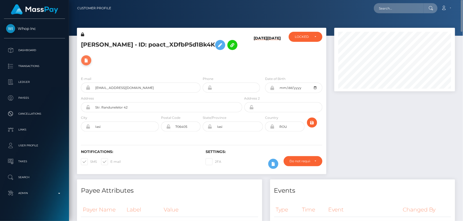
click at [88, 61] on icon at bounding box center [86, 60] width 6 height 7
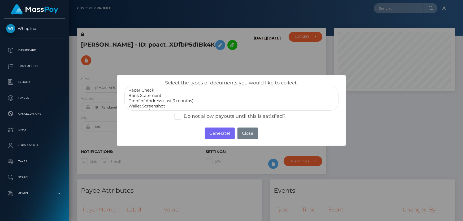
scroll to position [15, 0]
select select "Miscellaneous"
click at [145, 106] on option "Miscellaneous" at bounding box center [231, 106] width 207 height 5
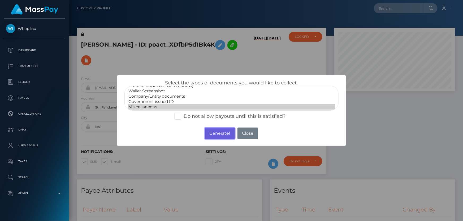
click at [220, 133] on button "Generate!" at bounding box center [220, 134] width 30 height 12
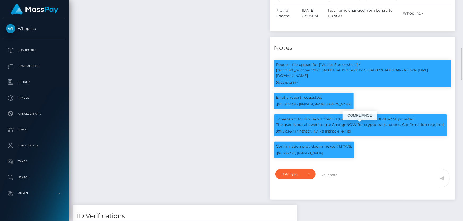
scroll to position [386, 0]
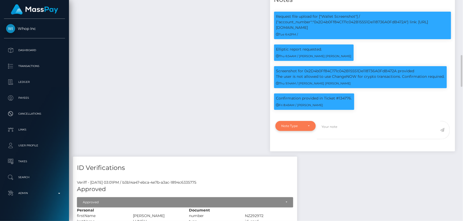
click at [296, 128] on div "Note Type" at bounding box center [292, 126] width 22 height 4
click at [293, 154] on span "Compliance" at bounding box center [291, 151] width 19 height 5
select select "COMPLIANCE"
click at [329, 140] on textarea at bounding box center [378, 130] width 123 height 18
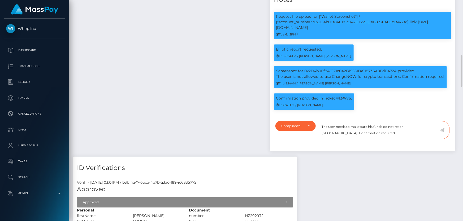
type textarea "The user needs to make sure his funds do not reach ChangeNow. Confirmation requ…"
click at [443, 132] on icon at bounding box center [442, 130] width 5 height 4
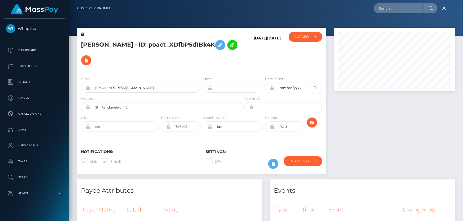
scroll to position [64, 120]
click at [175, 65] on h5 "TEODOR LUNGU - ID: poact_XDfbP5d1Bk4K" at bounding box center [160, 52] width 158 height 31
click at [117, 41] on h5 "TEODOR LUNGU - ID: poact_XDfbP5d1Bk4K" at bounding box center [160, 52] width 158 height 31
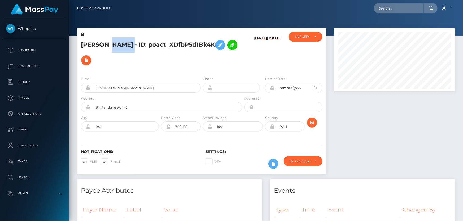
copy h5 "TEODOR LUNGU - ID: poact_XDfbP5d1Bk4K"
click at [313, 38] on div "LOCKED" at bounding box center [305, 37] width 21 height 4
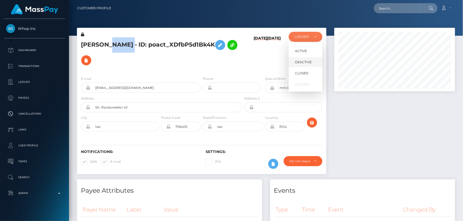
click at [314, 63] on link "DEACTIVE" at bounding box center [306, 62] width 34 height 10
select select "DEACTIVE"
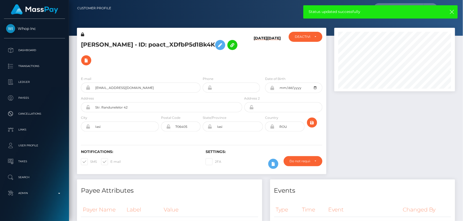
click at [411, 169] on div at bounding box center [394, 104] width 129 height 152
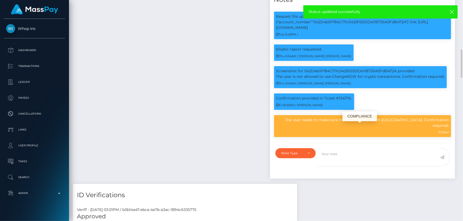
click at [338, 128] on p "The user needs to make sure his funds do not reach ChangeNow. Confirmation requ…" at bounding box center [362, 122] width 173 height 11
copy div "The user needs to make sure his funds do not reach ChangeNow. Confirmation requ…"
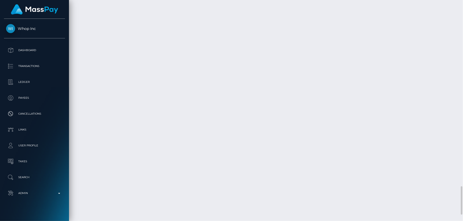
scroll to position [1498, 0]
drag, startPoint x: 333, startPoint y: 155, endPoint x: 326, endPoint y: 149, distance: 8.9
copy td "$86.79 USD"
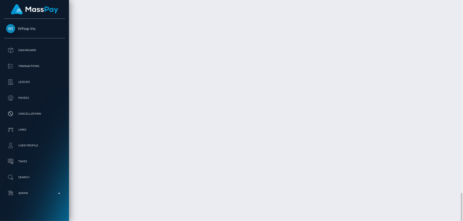
copy td "$86.79 USD"
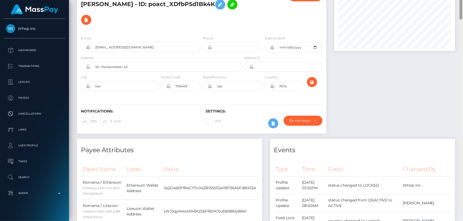
scroll to position [0, 0]
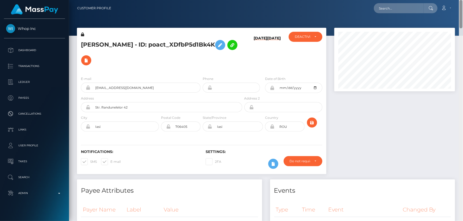
drag, startPoint x: 461, startPoint y: 190, endPoint x: 352, endPoint y: 15, distance: 206.7
click at [463, 0] on html "Whop Inc Dashboard Transactions Ledger Payees Cancellations Links" at bounding box center [231, 110] width 463 height 221
drag, startPoint x: 130, startPoint y: 43, endPoint x: 77, endPoint y: 44, distance: 52.8
click at [77, 44] on div "TEODOR LUNGU - ID: poact_XDfbP5d1Bk4K" at bounding box center [160, 52] width 166 height 40
copy h5 "TEODOR LUNGU"
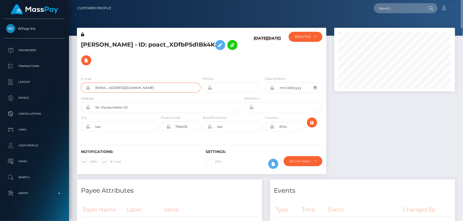
drag, startPoint x: 161, startPoint y: 87, endPoint x: 86, endPoint y: 89, distance: 75.1
click at [86, 89] on div "88a287a9-b983-4e31-a703-94473f513fca@payouts.whop.com" at bounding box center [141, 88] width 120 height 10
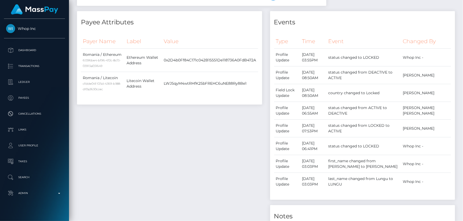
scroll to position [24, 0]
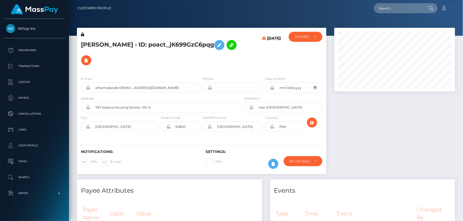
scroll to position [64, 120]
drag, startPoint x: 115, startPoint y: 44, endPoint x: 81, endPoint y: 45, distance: 34.0
click at [81, 45] on h5 "[PERSON_NAME] - ID: poact_jK699GzC6pqg" at bounding box center [160, 52] width 158 height 31
copy h5 "[PERSON_NAME]"
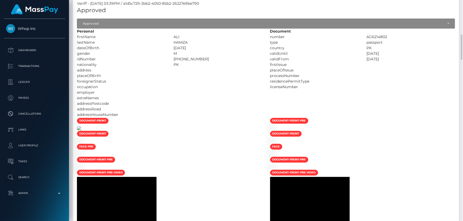
scroll to position [554, 0]
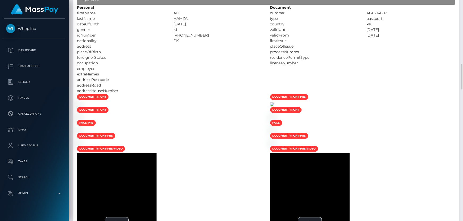
click at [274, 107] on img at bounding box center [272, 104] width 4 height 4
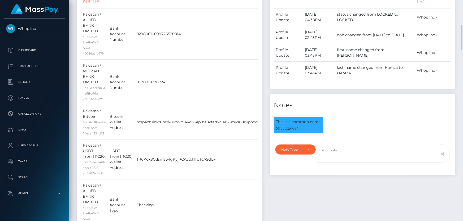
scroll to position [289, 0]
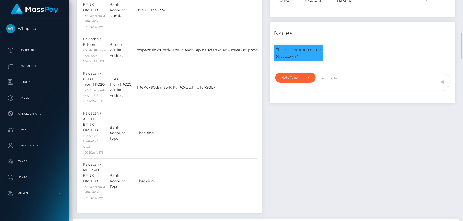
click at [307, 73] on div "Note Type Compliance Clear Compliance General Note Type" at bounding box center [294, 85] width 46 height 25
click at [297, 76] on div "Note Type" at bounding box center [292, 78] width 22 height 4
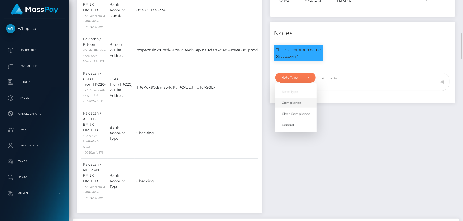
scroll to position [64, 120]
click at [302, 112] on span "Clear Compliance" at bounding box center [296, 114] width 28 height 5
select select "CLEAR_COMPLIANCE"
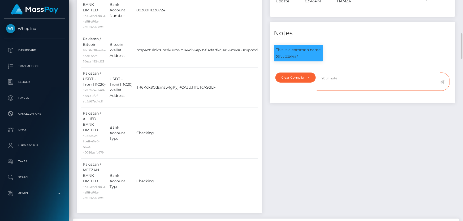
paste textarea "The hits refer the persons with different ID numbers."
type textarea "The hits refer the persons with different ID numbers. Flag cleared."
click at [441, 80] on icon at bounding box center [442, 82] width 5 height 4
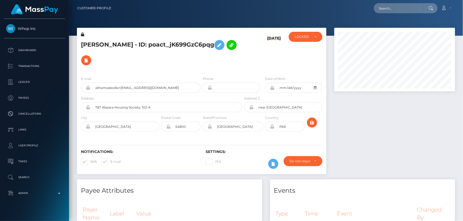
scroll to position [64, 120]
click at [297, 42] on div "LOCKED" at bounding box center [306, 37] width 34 height 10
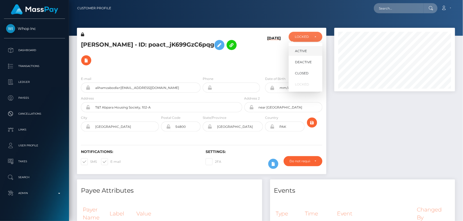
click at [301, 51] on span "ACTIVE" at bounding box center [301, 51] width 12 height 5
select select "ACTIVE"
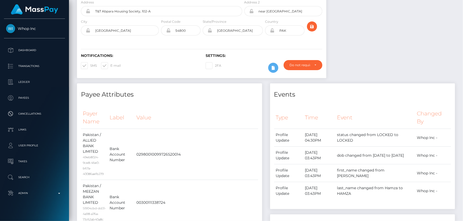
scroll to position [0, 0]
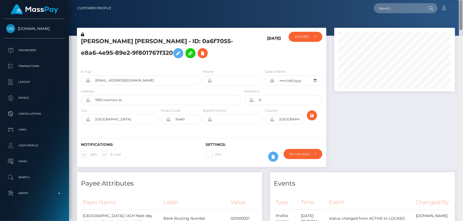
drag, startPoint x: 461, startPoint y: 184, endPoint x: 463, endPoint y: -29, distance: 212.7
click at [463, 0] on html "[DOMAIN_NAME] Dashboard Transactions Ledger Payees Cancellations" at bounding box center [231, 110] width 463 height 221
click at [302, 35] on div "LOCKED" at bounding box center [302, 37] width 15 height 4
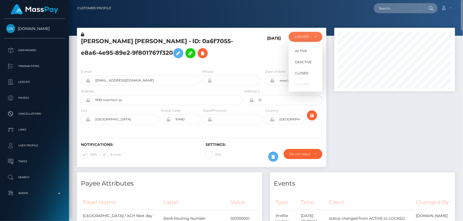
scroll to position [64, 120]
click at [304, 51] on span "ACTIVE" at bounding box center [301, 51] width 12 height 5
select select "ACTIVE"
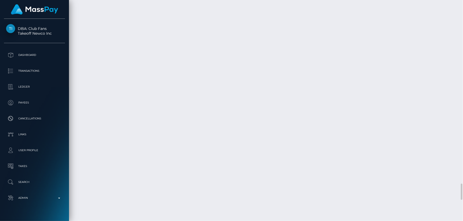
scroll to position [2628, 0]
drag, startPoint x: 459, startPoint y: 202, endPoint x: 463, endPoint y: 81, distance: 121.5
click at [463, 81] on div at bounding box center [461, 111] width 4 height 222
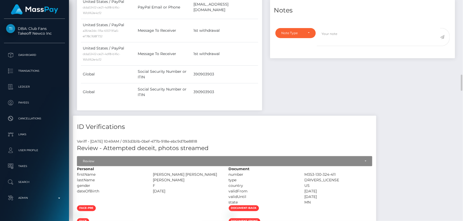
scroll to position [412, 0]
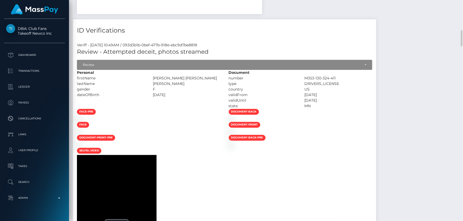
click at [201, 116] on div at bounding box center [149, 119] width 152 height 6
click at [98, 60] on div "Review" at bounding box center [224, 65] width 295 height 10
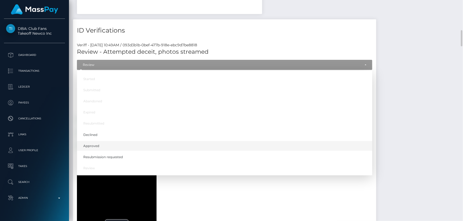
click at [99, 142] on link "Approved" at bounding box center [224, 147] width 295 height 10
select select "Approved"
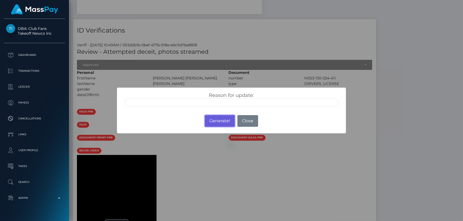
click at [220, 121] on button "Generate!" at bounding box center [220, 121] width 30 height 12
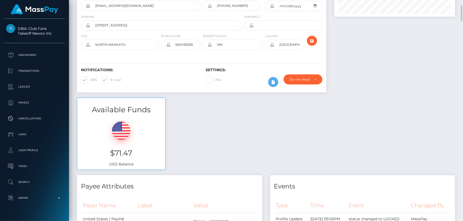
scroll to position [0, 0]
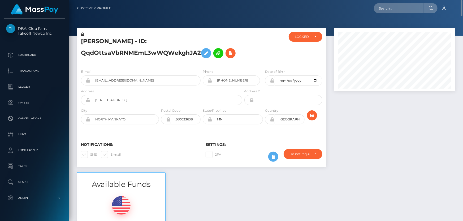
click at [82, 33] on icon at bounding box center [82, 35] width 3 height 4
click at [273, 80] on icon at bounding box center [272, 81] width 5 height 4
click at [272, 120] on icon at bounding box center [272, 119] width 5 height 4
click at [311, 35] on div "LOCKED" at bounding box center [305, 37] width 21 height 4
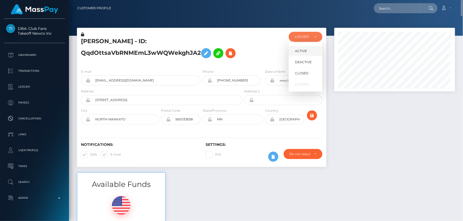
scroll to position [64, 120]
click at [310, 52] on link "ACTIVE" at bounding box center [306, 51] width 34 height 10
select select "ACTIVE"
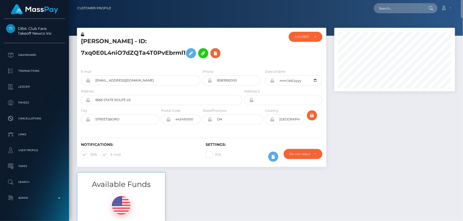
click at [82, 35] on icon at bounding box center [82, 35] width 3 height 4
click at [272, 80] on icon at bounding box center [272, 81] width 5 height 4
click at [273, 119] on icon at bounding box center [272, 119] width 5 height 4
click at [269, 58] on div at bounding box center [264, 48] width 42 height 33
click at [296, 39] on div "LOCKED" at bounding box center [306, 37] width 34 height 10
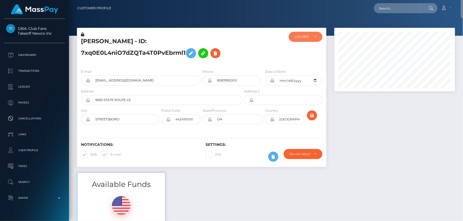
scroll to position [64, 120]
click at [300, 49] on span "ACTIVE" at bounding box center [301, 51] width 12 height 5
select select "ACTIVE"
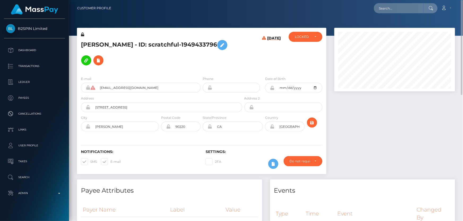
click at [101, 45] on h5 "[PERSON_NAME] - ID: scratchful-1949433796" at bounding box center [160, 52] width 158 height 31
copy h5 "[PERSON_NAME] - ID: scratchful-1949433796"
drag, startPoint x: 305, startPoint y: 37, endPoint x: 305, endPoint y: 40, distance: 3.7
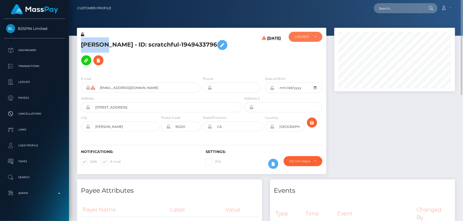
click at [305, 37] on div "LOCKED" at bounding box center [302, 37] width 15 height 4
click at [309, 63] on span "DEACTIVE" at bounding box center [303, 62] width 17 height 5
select select "DEACTIVE"
click at [394, 164] on div at bounding box center [394, 104] width 129 height 152
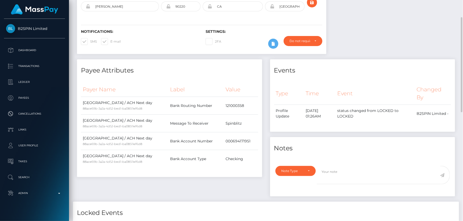
scroll to position [145, 0]
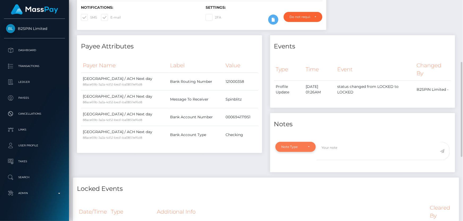
click at [294, 150] on div "Note Type" at bounding box center [295, 147] width 41 height 10
click at [295, 175] on span "Compliance" at bounding box center [291, 172] width 19 height 5
select select "COMPLIANCE"
click at [338, 153] on textarea at bounding box center [378, 151] width 123 height 18
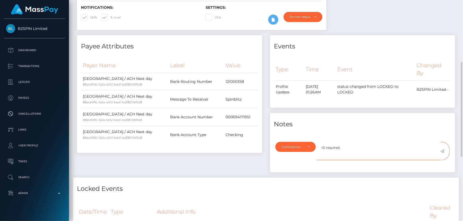
type textarea "ID required."
click at [443, 151] on icon at bounding box center [442, 151] width 5 height 4
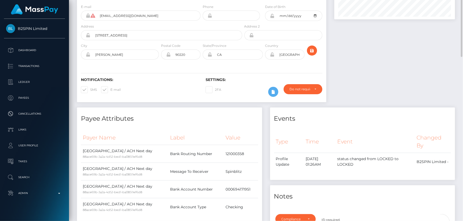
scroll to position [0, 0]
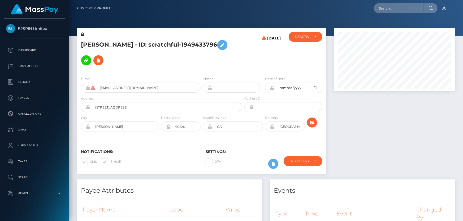
scroll to position [64, 120]
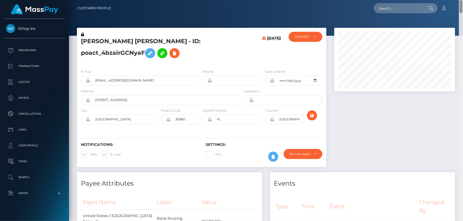
drag, startPoint x: 463, startPoint y: 111, endPoint x: 463, endPoint y: -8, distance: 119.3
click at [463, 0] on html "Whop Inc Dashboard Transactions Ledger Payees Cancellations Links" at bounding box center [231, 110] width 463 height 221
drag, startPoint x: 151, startPoint y: 42, endPoint x: 81, endPoint y: 38, distance: 70.6
click at [81, 38] on h5 "[PERSON_NAME] [PERSON_NAME] - ID: poact_4bzairGCNyaF" at bounding box center [160, 49] width 158 height 24
copy h5 "[PERSON_NAME] [PERSON_NAME]"
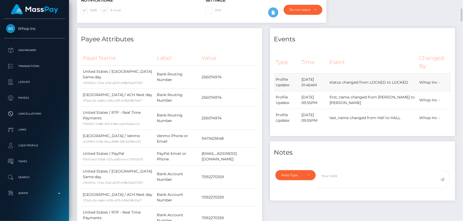
scroll to position [241, 0]
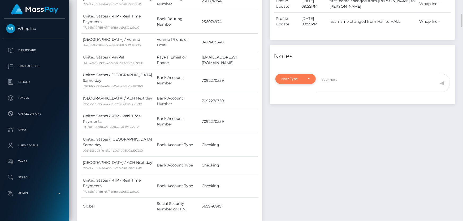
click at [295, 78] on div "Note Type" at bounding box center [292, 79] width 22 height 4
click at [300, 116] on span "Clear Compliance" at bounding box center [296, 115] width 28 height 5
select select "CLEAR_COMPLIANCE"
paste textarea "The hit refers to a person without the Last Name ( [PERSON_NAME] )."
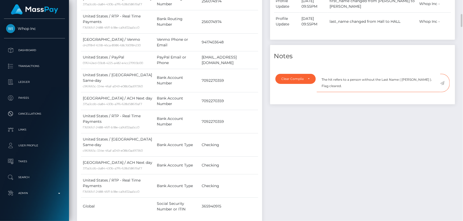
type textarea "The hit refers to a person without the Last Name ( [PERSON_NAME] ). Flag cleare…"
click at [443, 82] on icon at bounding box center [442, 83] width 5 height 4
click at [374, 145] on div "Events Type Time Event Changed By" at bounding box center [362, 81] width 193 height 299
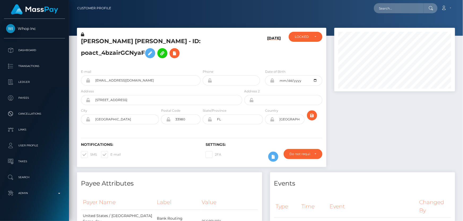
scroll to position [265155, 265098]
click at [313, 33] on div "LOCKED" at bounding box center [306, 37] width 34 height 10
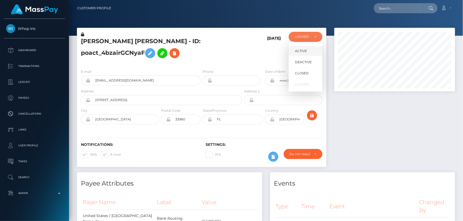
click at [307, 48] on link "ACTIVE" at bounding box center [306, 51] width 34 height 10
select select "ACTIVE"
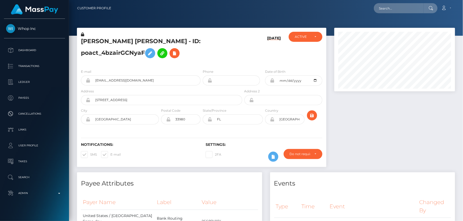
click at [159, 59] on h5 "DANIEL RICHARD HALL - ID: poact_4bzairGCNyaF" at bounding box center [160, 49] width 158 height 24
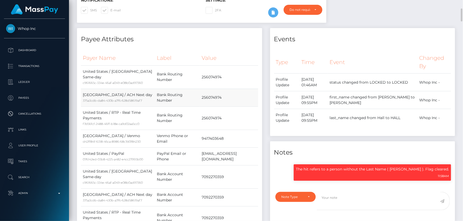
scroll to position [0, 0]
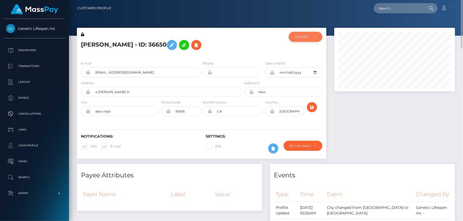
click at [291, 40] on div "LOCKED" at bounding box center [306, 37] width 34 height 10
click at [298, 53] on span "ACTIVE" at bounding box center [301, 51] width 12 height 5
select select "ACTIVE"
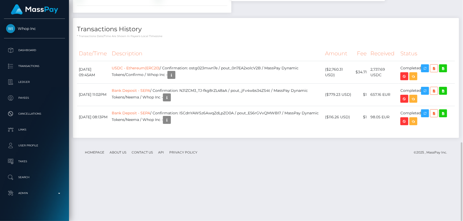
scroll to position [64, 120]
click at [168, 157] on link "Privacy Policy" at bounding box center [183, 153] width 32 height 8
click at [175, 79] on icon "button" at bounding box center [171, 75] width 6 height 7
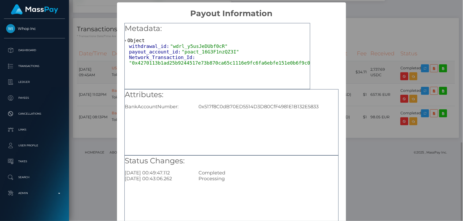
scroll to position [0, 0]
click at [236, 105] on div "0x517f8C0dB70ED5514D3D80CfF4981E1B132E5833" at bounding box center [267, 107] width 147 height 6
copy div "0x517f8C0dB70ED5514D3D80CfF4981E1B132E5833"
click at [363, 87] on div "× Payout Information Metadata: Object withdrawal_id: "wdrl_y5usJeDUbf0cR" payou…" at bounding box center [231, 110] width 463 height 221
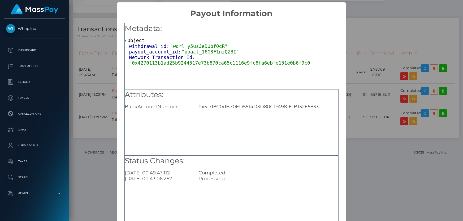
click at [363, 87] on div "× Payout Information Metadata: Object withdrawal_id: "wdrl_y5usJeDUbf0cR" payou…" at bounding box center [231, 110] width 463 height 221
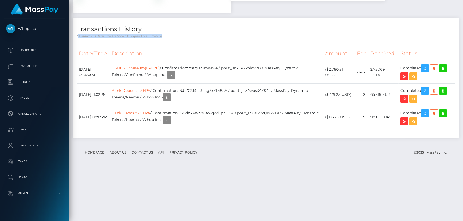
click at [363, 38] on p "* Transactions date/time are shown in payee's local timezone" at bounding box center [266, 36] width 378 height 4
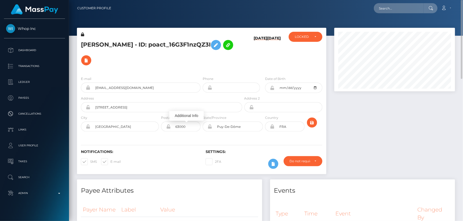
click at [175, 73] on div "E-mail beubeu.pompon@gmail.com Phone 1999-10-15" at bounding box center [201, 104] width 249 height 65
click at [84, 59] on icon at bounding box center [86, 60] width 6 height 7
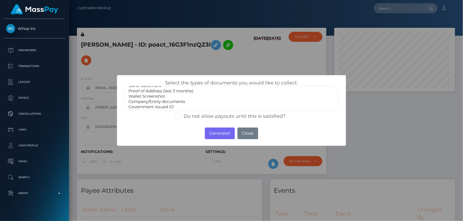
scroll to position [15, 0]
select select "Miscellaneous"
click at [152, 105] on option "Miscellaneous" at bounding box center [231, 106] width 207 height 5
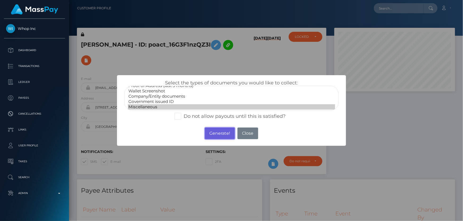
click at [219, 133] on button "Generate!" at bounding box center [220, 134] width 30 height 12
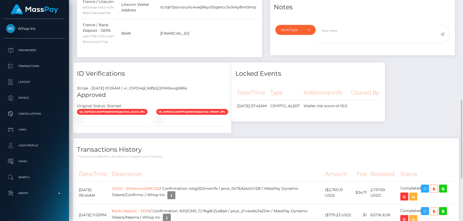
scroll to position [183, 0]
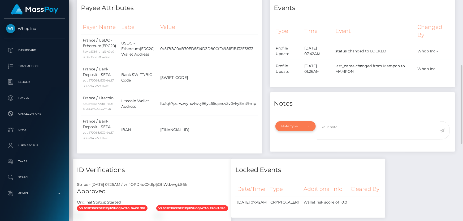
click at [296, 129] on div "Note Type" at bounding box center [295, 126] width 41 height 10
drag, startPoint x: 293, startPoint y: 154, endPoint x: 305, endPoint y: 149, distance: 12.9
click at [293, 153] on span "Compliance" at bounding box center [291, 152] width 19 height 5
select select "COMPLIANCE"
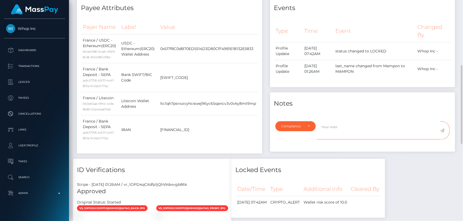
click at [345, 135] on textarea at bounding box center [378, 130] width 123 height 18
paste textarea "Gamdom"
type textarea "The user is not allowed to send funds to: Gamdom. Confirmation required."
click at [443, 130] on icon at bounding box center [442, 131] width 5 height 4
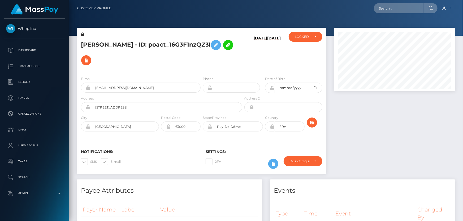
scroll to position [64, 120]
click at [136, 56] on h5 "Benoit MAMPON - ID: poact_16G3F1nzQZ3I" at bounding box center [160, 52] width 158 height 31
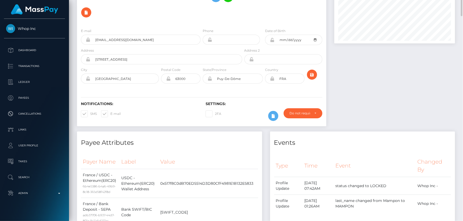
scroll to position [0, 0]
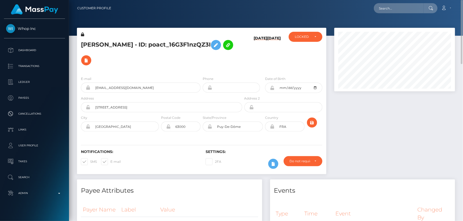
click at [156, 46] on h5 "Benoit MAMPON - ID: poact_16G3F1nzQZ3I" at bounding box center [160, 52] width 158 height 31
copy h5 "Benoit MAMPON - ID: poact_16G3F1nzQZ3I"
click at [305, 36] on div "LOCKED" at bounding box center [302, 37] width 15 height 4
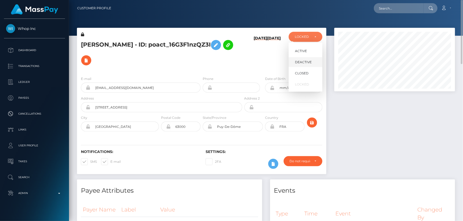
scroll to position [64, 120]
drag, startPoint x: 309, startPoint y: 64, endPoint x: 219, endPoint y: 110, distance: 101.7
click at [309, 64] on span "DEACTIVE" at bounding box center [303, 62] width 17 height 5
select select "DEACTIVE"
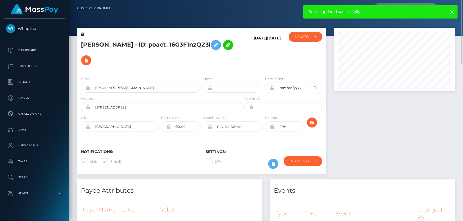
click at [353, 158] on div at bounding box center [394, 104] width 129 height 152
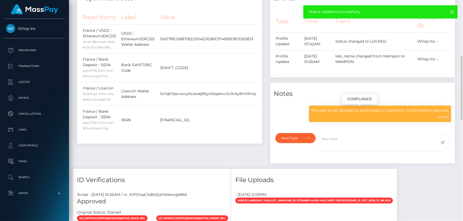
click at [355, 108] on p "The user is not allowed to send funds to: Gamdom. Confirmation required." at bounding box center [380, 111] width 138 height 6
click at [355, 110] on p "The user is not allowed to send funds to: Gamdom. Confirmation required." at bounding box center [380, 111] width 138 height 6
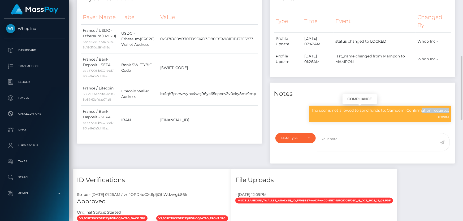
copy div "The user is not allowed to send funds to: Gamdom. Confirmation required."
click at [222, 165] on div "Payee Attributes Payer Name Label Value France / USDC - Ethereum(ERC20) 6b4e538…" at bounding box center [169, 78] width 193 height 182
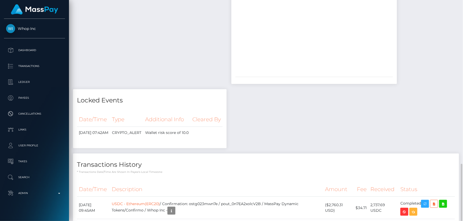
scroll to position [530, 0]
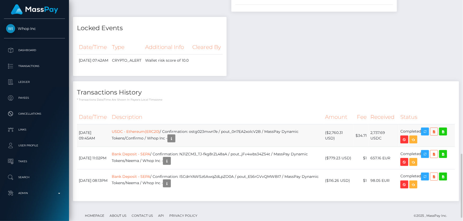
drag, startPoint x: 337, startPoint y: 139, endPoint x: 330, endPoint y: 131, distance: 10.7
click at [330, 131] on td "($2,760.31 USD)" at bounding box center [338, 136] width 31 height 23
copy td "$2,760.31 USD"
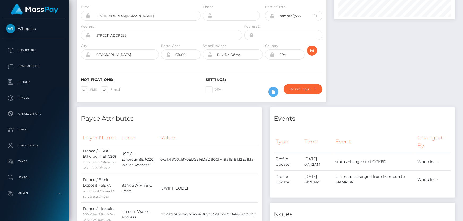
scroll to position [0, 0]
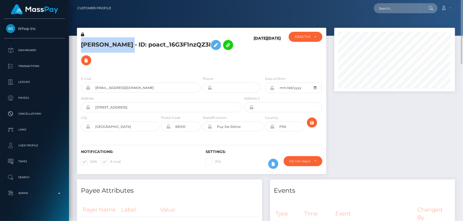
drag, startPoint x: 109, startPoint y: 42, endPoint x: 81, endPoint y: 42, distance: 27.8
click at [81, 42] on h5 "Benoit MAMPON - ID: poact_16G3F1nzQZ3I" at bounding box center [160, 52] width 158 height 31
copy h5 "Benoit MAMPON"
drag, startPoint x: 121, startPoint y: 86, endPoint x: 94, endPoint y: 87, distance: 27.1
click at [94, 87] on input "beubeu.pompon@gmail.com" at bounding box center [145, 88] width 110 height 10
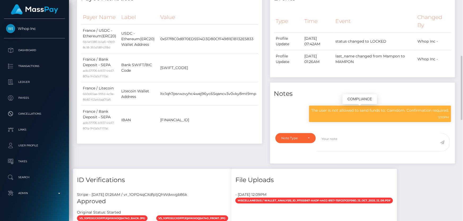
scroll to position [64, 120]
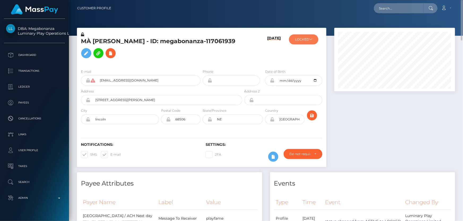
click at [314, 41] on button "LOCKED" at bounding box center [303, 39] width 29 height 10
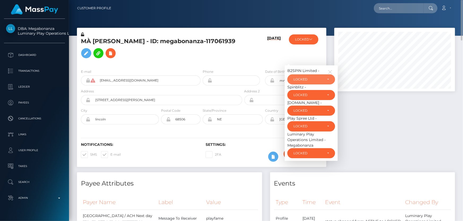
drag, startPoint x: 309, startPoint y: 83, endPoint x: 315, endPoint y: 91, distance: 9.7
click at [310, 85] on div "LOCKED" at bounding box center [311, 80] width 48 height 10
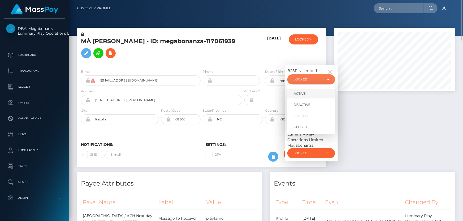
click at [311, 99] on link "ACTIVE" at bounding box center [311, 94] width 48 height 10
select select "ACTIVE"
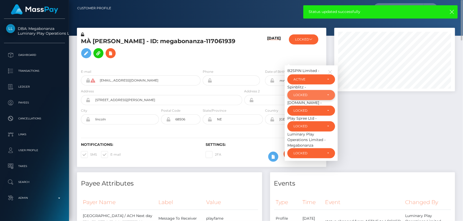
click at [312, 100] on div "LOCKED" at bounding box center [311, 95] width 48 height 10
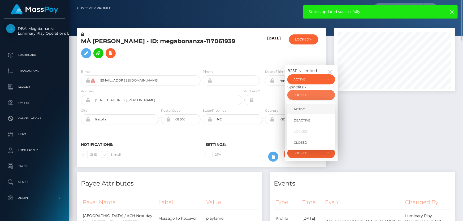
click at [306, 114] on link "ACTIVE" at bounding box center [311, 109] width 48 height 10
select select "ACTIVE"
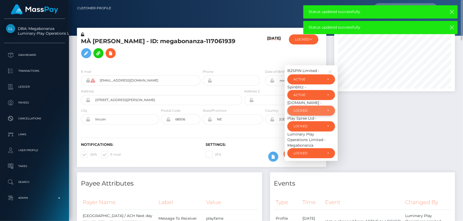
click at [319, 113] on div "LOCKED" at bounding box center [307, 111] width 29 height 4
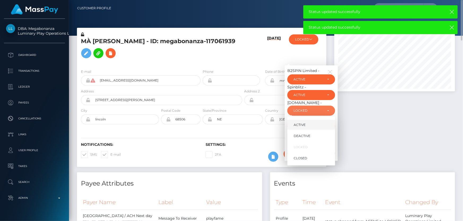
click at [310, 130] on link "ACTIVE" at bounding box center [311, 125] width 48 height 10
select select "ACTIVE"
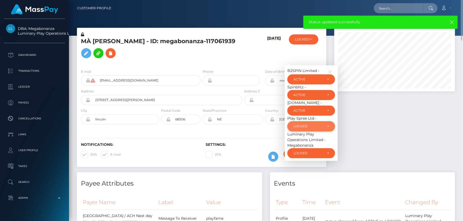
click at [326, 129] on div "LOCKED" at bounding box center [311, 126] width 36 height 4
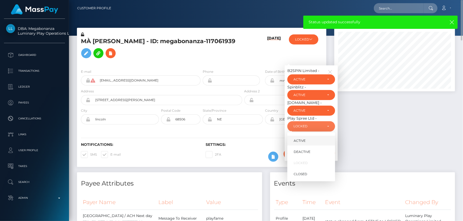
drag, startPoint x: 304, startPoint y: 145, endPoint x: 350, endPoint y: 167, distance: 50.8
click at [304, 143] on span "ACTIVE" at bounding box center [300, 140] width 12 height 5
select select "ACTIVE"
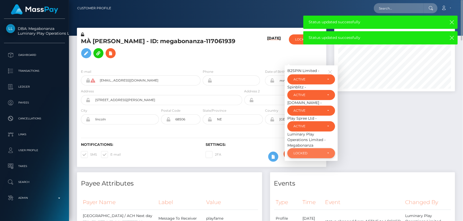
click at [314, 156] on div "LOCKED" at bounding box center [307, 153] width 29 height 4
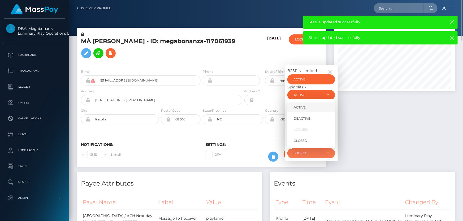
click at [308, 112] on link "ACTIVE" at bounding box center [311, 108] width 48 height 10
select select "ACTIVE"
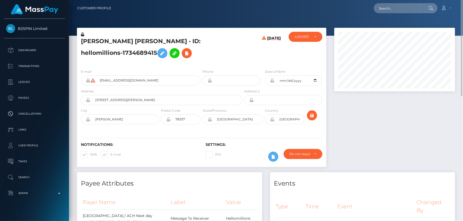
click at [94, 50] on h5 "[PERSON_NAME] [PERSON_NAME] - ID: hellomillions-1734689415" at bounding box center [160, 49] width 158 height 24
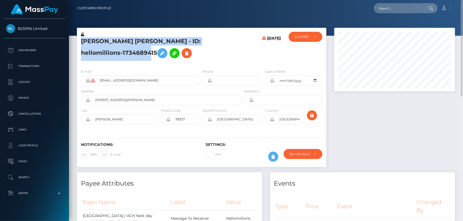
click at [94, 50] on h5 "[PERSON_NAME] [PERSON_NAME] - ID: hellomillions-1734689415" at bounding box center [160, 49] width 158 height 24
copy h5 "[PERSON_NAME] [PERSON_NAME] - ID: hellomillions-1734689415"
click at [306, 39] on div "LOCKED" at bounding box center [306, 37] width 34 height 10
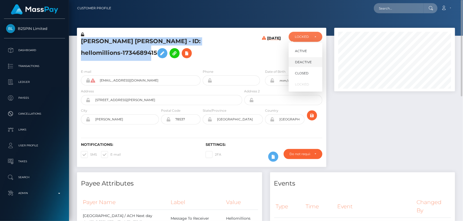
click at [311, 63] on span "DEACTIVE" at bounding box center [303, 62] width 17 height 5
select select "DEACTIVE"
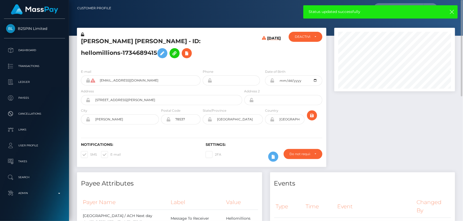
click at [374, 141] on div at bounding box center [394, 100] width 129 height 145
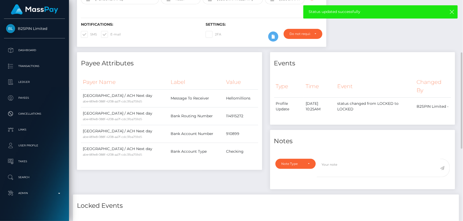
scroll to position [169, 0]
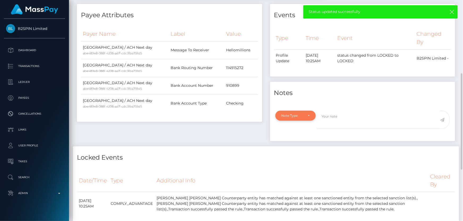
click at [285, 118] on div "Note Type" at bounding box center [292, 116] width 22 height 4
click at [297, 141] on span "Compliance" at bounding box center [291, 141] width 19 height 5
select select "COMPLIANCE"
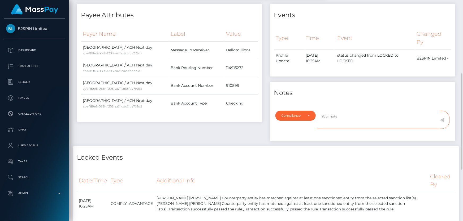
click at [337, 123] on textarea at bounding box center [378, 120] width 123 height 18
type textarea "ID required."
click at [443, 120] on icon at bounding box center [442, 120] width 5 height 4
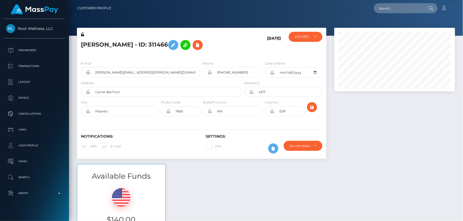
scroll to position [64, 120]
click at [132, 55] on div "[PERSON_NAME] - ID: 311466" at bounding box center [160, 44] width 166 height 25
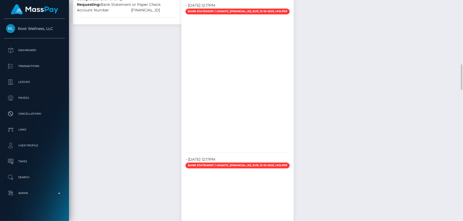
scroll to position [458, 0]
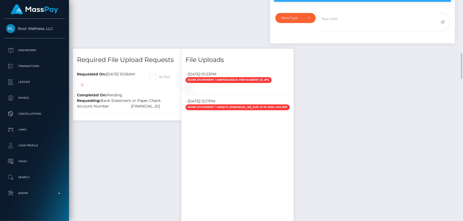
click at [159, 75] on span at bounding box center [159, 77] width 0 height 4
click at [162, 75] on input "Verified" at bounding box center [160, 75] width 3 height 3
checkbox input "true"
click at [81, 85] on icon at bounding box center [82, 85] width 6 height 7
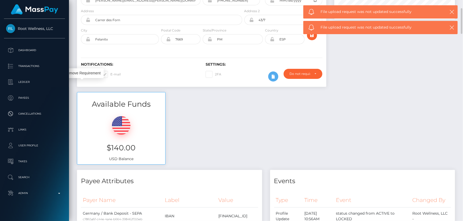
scroll to position [0, 0]
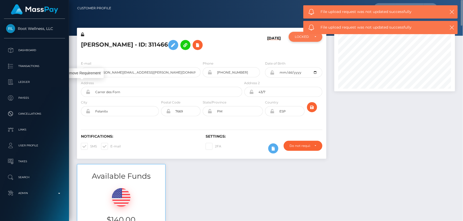
click at [297, 38] on div "LOCKED" at bounding box center [302, 37] width 15 height 4
click at [302, 50] on span "ACTIVE" at bounding box center [301, 51] width 12 height 5
select select "ACTIVE"
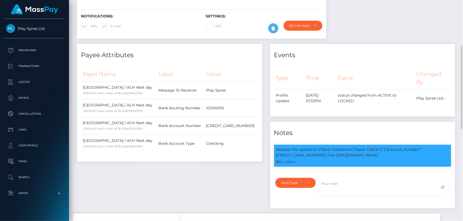
scroll to position [24, 0]
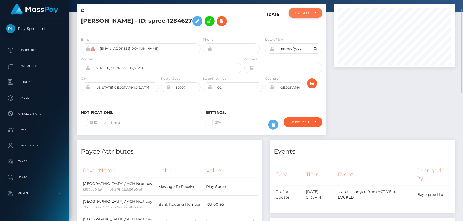
click at [310, 14] on div "LOCKED" at bounding box center [305, 13] width 21 height 4
click at [302, 28] on span "ACTIVE" at bounding box center [301, 27] width 12 height 5
select select "ACTIVE"
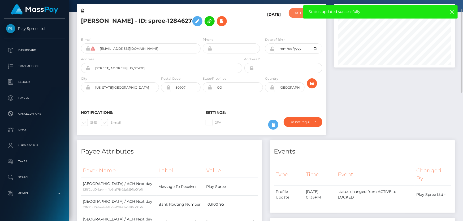
scroll to position [0, 0]
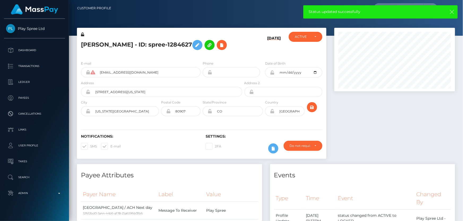
click at [451, 14] on icon "button" at bounding box center [451, 11] width 5 height 5
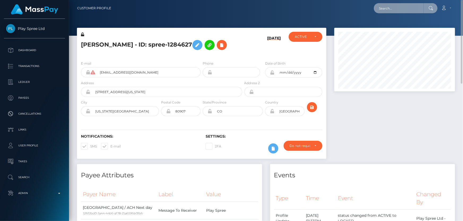
paste input "MSPde7bd5a19338da2"
type input "MSPde7bd5a19338da2"
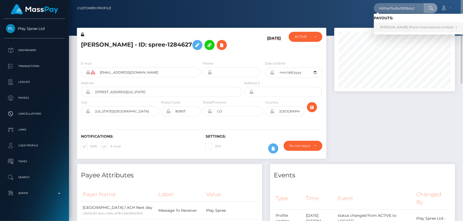
click at [406, 26] on link "KATSIARYNA URBANOVICH (Fenix International Limited - )" at bounding box center [418, 28] width 89 height 10
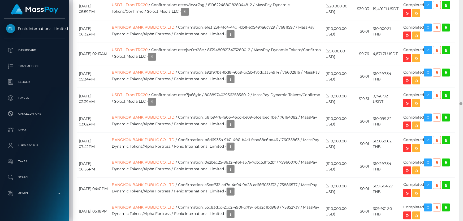
scroll to position [6954, 0]
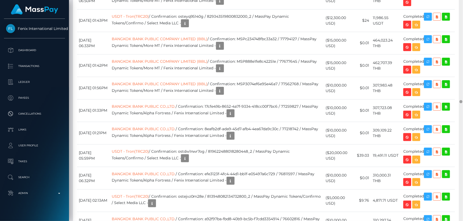
drag, startPoint x: 461, startPoint y: 83, endPoint x: 463, endPoint y: 101, distance: 18.6
click at [463, 101] on div at bounding box center [461, 111] width 4 height 222
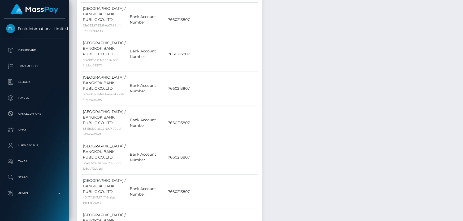
scroll to position [0, 0]
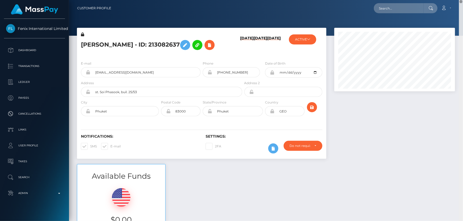
drag, startPoint x: 461, startPoint y: 101, endPoint x: 463, endPoint y: -19, distance: 119.4
click at [463, 0] on html "Fenix International Limited Dashboard Transactions Ledger Payees" at bounding box center [231, 110] width 463 height 221
paste input "MSPa50840ffa007d8b"
type input "MSPa50840ffa007d8b"
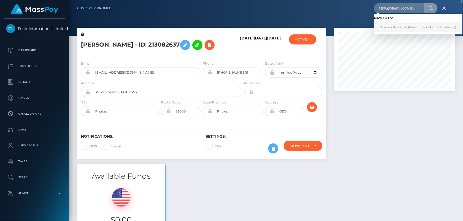
click at [401, 27] on link "Jirapan Poolmee (Fenix International Limited - )" at bounding box center [418, 28] width 89 height 10
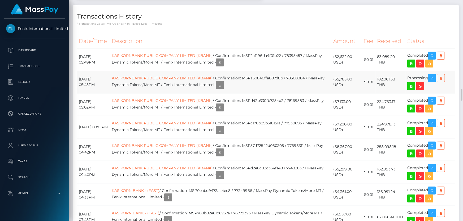
scroll to position [64, 120]
click at [440, 82] on icon at bounding box center [441, 78] width 6 height 7
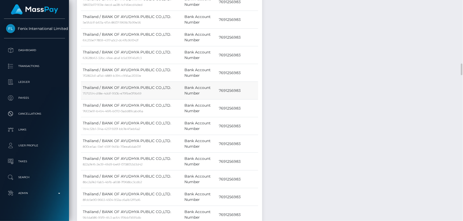
scroll to position [1061, 0]
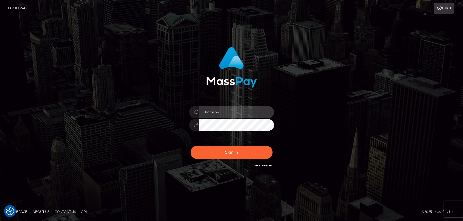
type input "[PERSON_NAME].Cirnat"
click at [272, 147] on div at bounding box center [225, 161] width 109 height 60
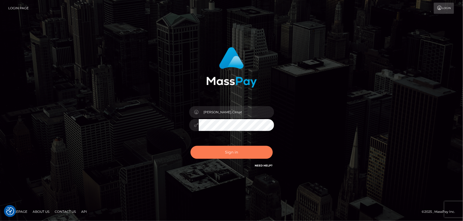
click at [232, 154] on button "Sign in" at bounding box center [231, 152] width 82 height 13
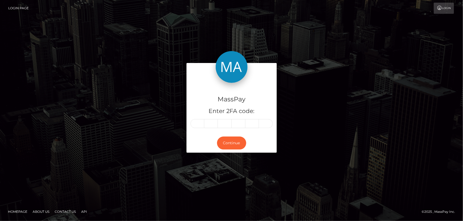
click at [192, 122] on input "text" at bounding box center [197, 123] width 14 height 9
type input "4"
type input "9"
type input "3"
type input "7"
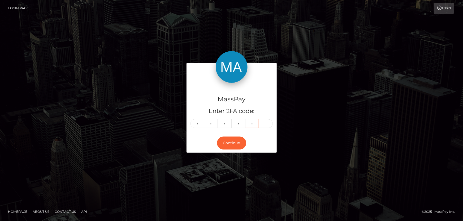
type input "7"
type input "2"
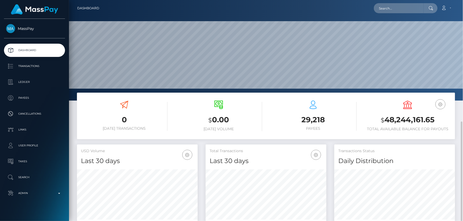
scroll to position [96, 0]
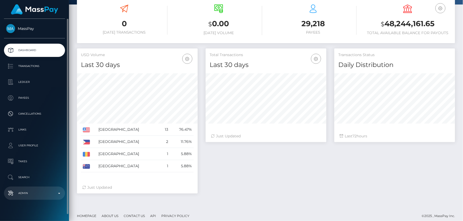
click at [39, 193] on p "Admin" at bounding box center [34, 194] width 57 height 8
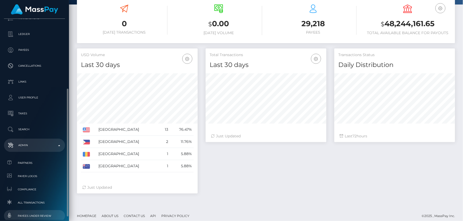
scroll to position [72, 0]
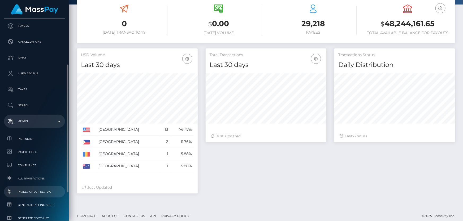
click at [42, 192] on span "Payees under Review" at bounding box center [34, 192] width 57 height 6
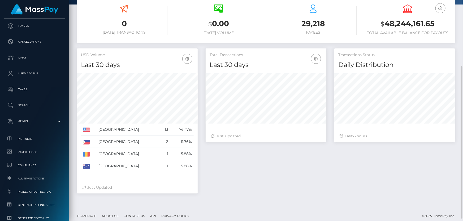
drag, startPoint x: 227, startPoint y: 192, endPoint x: 221, endPoint y: 160, distance: 32.9
click at [227, 192] on div "Total Transactions Last 30 days Last 30 days Last 60 days Last 90 days 72" at bounding box center [330, 124] width 257 height 151
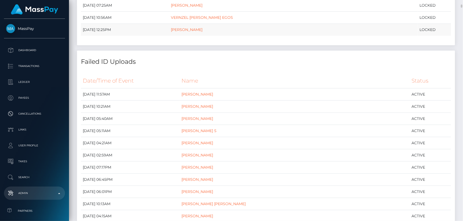
scroll to position [337, 0]
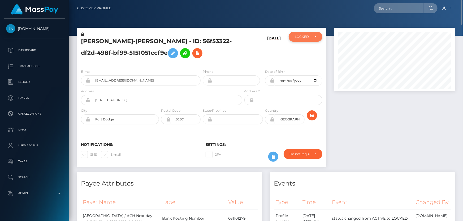
click at [308, 41] on div "LOCKED" at bounding box center [306, 37] width 34 height 10
click at [302, 50] on span "ACTIVE" at bounding box center [301, 51] width 12 height 5
select select "ACTIVE"
click at [217, 59] on h5 "HONEY JO-LEE ADERSON - ID: 56f53322-df2d-498f-bf99-5151051ccf9e" at bounding box center [160, 49] width 158 height 24
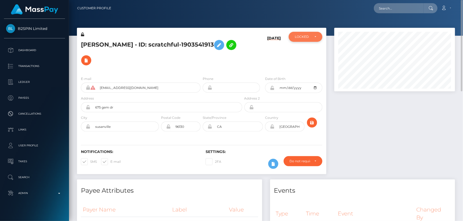
click at [302, 36] on div "LOCKED" at bounding box center [302, 37] width 15 height 4
click at [303, 49] on span "ACTIVE" at bounding box center [301, 51] width 12 height 5
select select "ACTIVE"
click at [151, 64] on h5 "[PERSON_NAME] - ID: scratchful-1903541913" at bounding box center [160, 52] width 158 height 31
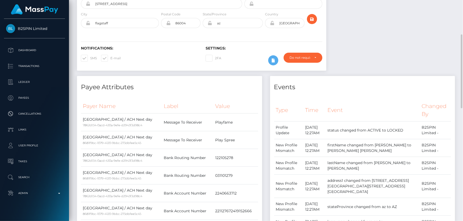
scroll to position [32, 0]
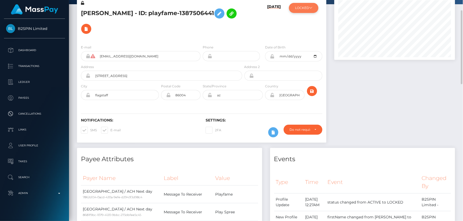
click at [304, 12] on button "LOCKED" at bounding box center [303, 8] width 29 height 10
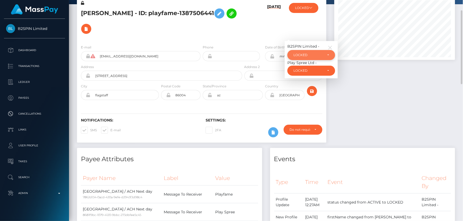
click at [308, 55] on div "LOCKED" at bounding box center [307, 55] width 29 height 4
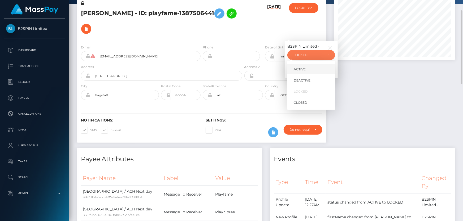
click at [308, 67] on link "ACTIVE" at bounding box center [311, 69] width 48 height 10
select select "ACTIVE"
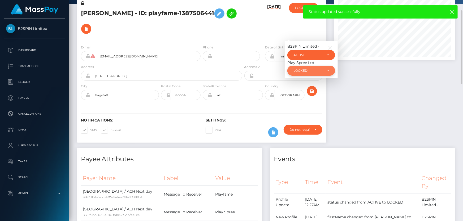
click at [303, 72] on div "LOCKED" at bounding box center [307, 71] width 29 height 4
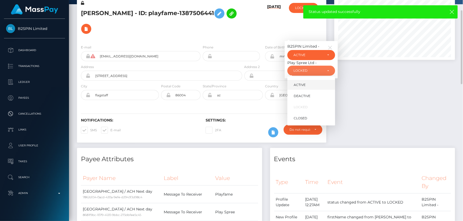
click at [304, 87] on span "ACTIVE" at bounding box center [300, 85] width 12 height 5
select select "ACTIVE"
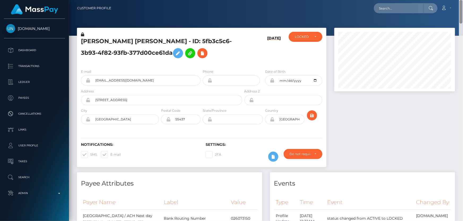
drag, startPoint x: 461, startPoint y: 203, endPoint x: 463, endPoint y: -28, distance: 231.3
click at [463, 0] on html "[DOMAIN_NAME] Dashboard Transactions Ledger Payees Cancellations" at bounding box center [231, 110] width 463 height 221
drag, startPoint x: 150, startPoint y: 82, endPoint x: 90, endPoint y: 80, distance: 60.0
click at [90, 80] on div "[EMAIL_ADDRESS][DOMAIN_NAME]" at bounding box center [141, 81] width 120 height 10
paste input "[EMAIL_ADDRESS][DOMAIN_NAME]"
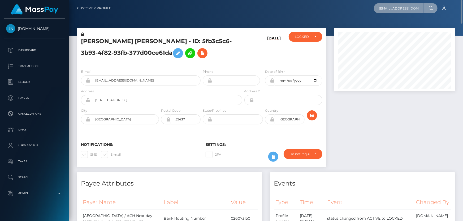
scroll to position [0, 4]
type input "[EMAIL_ADDRESS][DOMAIN_NAME]"
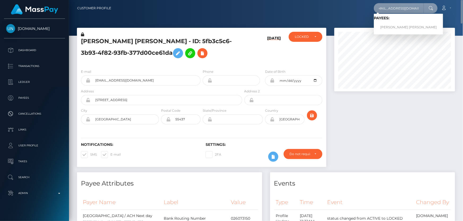
scroll to position [0, 0]
click at [397, 29] on link "JHON EDINSON MORENO QUINONES" at bounding box center [408, 28] width 69 height 10
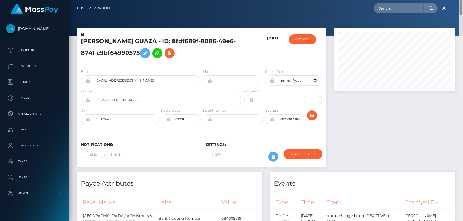
drag, startPoint x: 462, startPoint y: 108, endPoint x: 463, endPoint y: -18, distance: 125.7
click at [463, 0] on html "Unlockt.me Dashboard Transactions Ledger Payees Cancellations" at bounding box center [231, 110] width 463 height 221
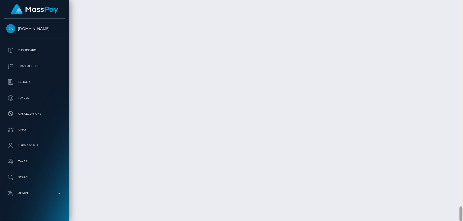
scroll to position [64, 120]
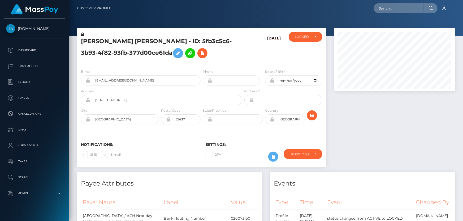
scroll to position [64, 120]
click at [255, 56] on div "[DATE]" at bounding box center [264, 48] width 42 height 33
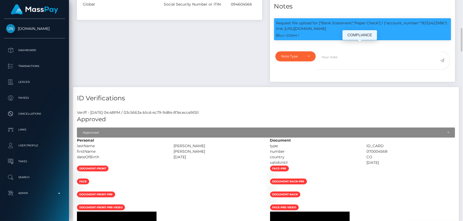
click at [433, 32] on p "Request file upload for ["Bank Statement","Paper Check"] / {"account_number":"8…" at bounding box center [362, 25] width 173 height 11
copy p "8332423986"
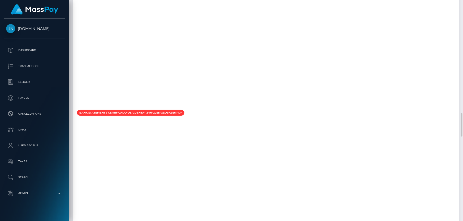
scroll to position [1181, 0]
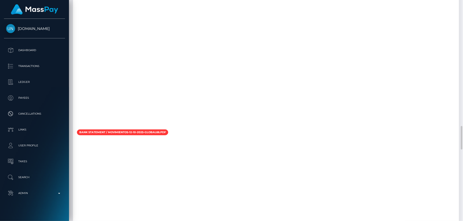
checkbox input "true"
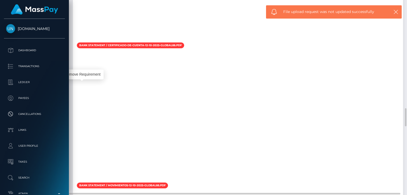
scroll to position [64, 102]
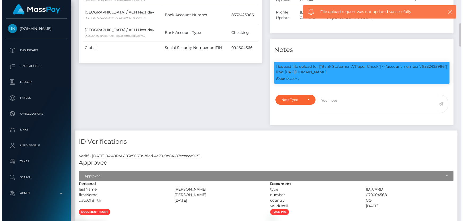
scroll to position [246, 0]
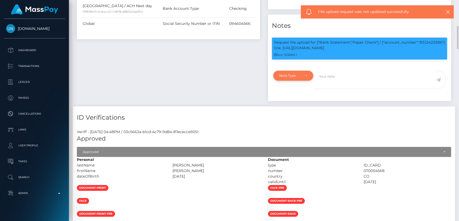
click at [294, 81] on div "Note Type" at bounding box center [293, 76] width 40 height 10
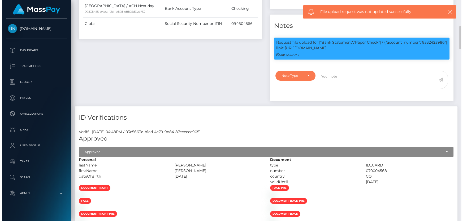
scroll to position [64, 120]
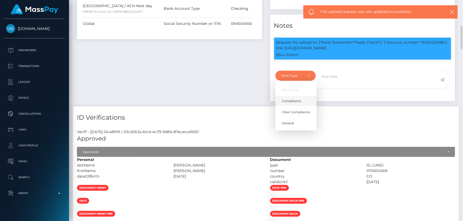
click at [295, 104] on span "Compliance" at bounding box center [291, 101] width 19 height 5
select select "COMPLIANCE"
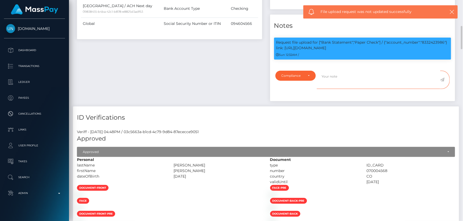
click at [340, 89] on textarea at bounding box center [378, 80] width 123 height 18
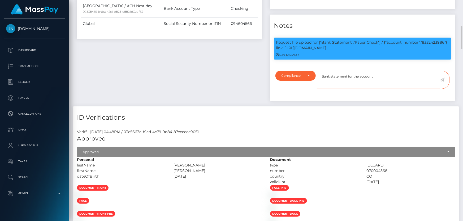
paste textarea "8332423986"
type textarea "Bank statement for the account: 8332423986 provided."
click at [443, 82] on icon at bounding box center [442, 80] width 5 height 4
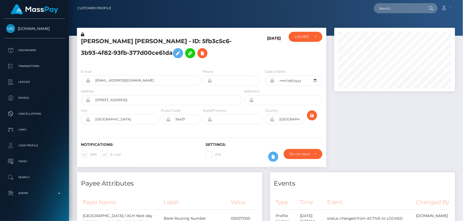
scroll to position [64, 120]
click at [363, 135] on div at bounding box center [394, 100] width 129 height 145
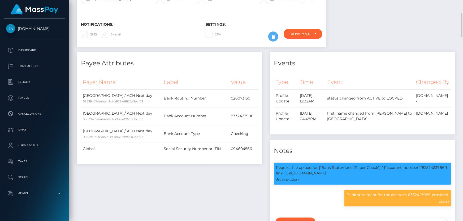
scroll to position [0, 0]
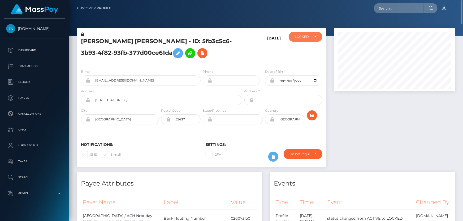
click at [294, 38] on div "LOCKED" at bounding box center [306, 37] width 34 height 10
click at [304, 51] on span "ACTIVE" at bounding box center [301, 51] width 12 height 5
select select "ACTIVE"
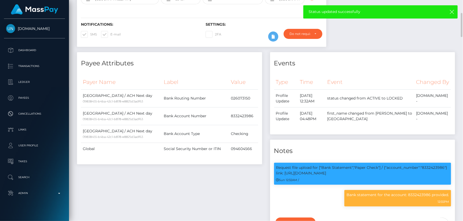
scroll to position [0, 0]
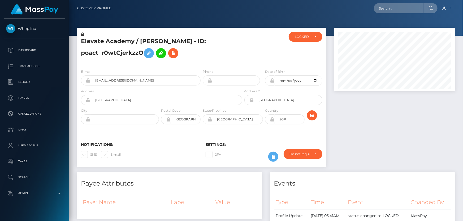
scroll to position [64, 120]
click at [243, 55] on div at bounding box center [264, 48] width 42 height 33
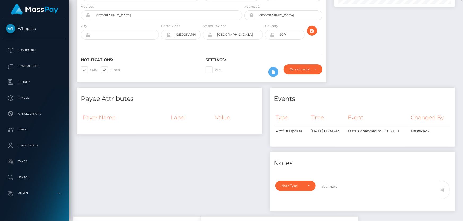
scroll to position [0, 0]
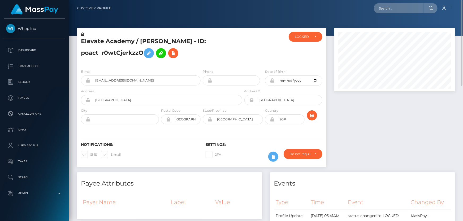
drag, startPoint x: 377, startPoint y: 130, endPoint x: 366, endPoint y: 129, distance: 10.9
click at [377, 130] on div at bounding box center [394, 100] width 129 height 145
drag, startPoint x: 291, startPoint y: 154, endPoint x: 289, endPoint y: 155, distance: 2.9
click at [291, 154] on div "Do not require" at bounding box center [300, 154] width 20 height 4
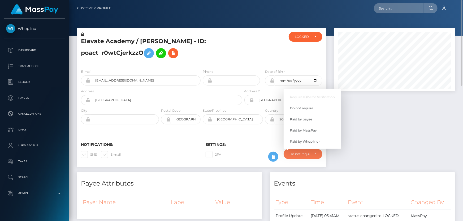
scroll to position [64, 120]
click at [318, 141] on span "Paid by Whop Inc -" at bounding box center [305, 142] width 31 height 5
select select "338"
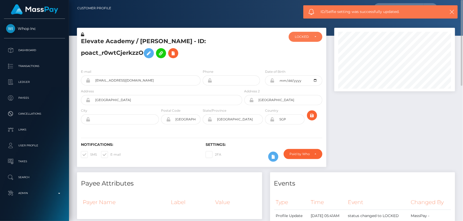
click at [302, 40] on div "LOCKED" at bounding box center [306, 37] width 34 height 10
click at [304, 49] on span "ACTIVE" at bounding box center [301, 51] width 12 height 5
select select "ACTIVE"
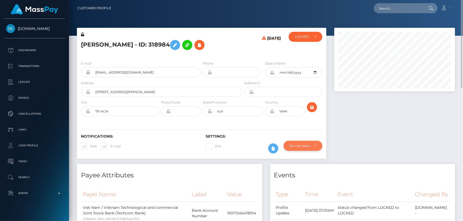
click at [306, 148] on div "Do not require" at bounding box center [300, 146] width 20 height 4
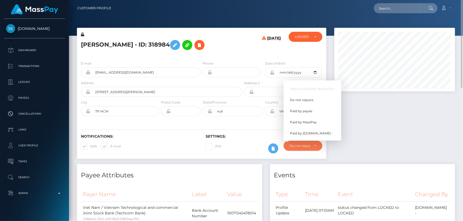
scroll to position [64, 120]
click at [313, 119] on link "Paid by MassPay" at bounding box center [313, 122] width 58 height 10
select select "2"
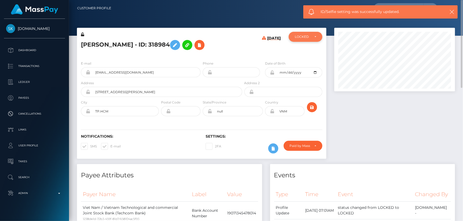
click at [301, 41] on div "LOCKED" at bounding box center [306, 37] width 34 height 10
click at [113, 47] on h5 "Minh Phan - ID: 318984" at bounding box center [160, 44] width 158 height 15
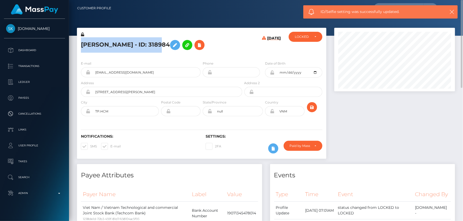
click at [113, 47] on h5 "Minh Phan - ID: 318984" at bounding box center [160, 44] width 158 height 15
copy h5 "Minh Phan - ID: 318984"
click at [306, 32] on div "LOCKED" at bounding box center [306, 37] width 34 height 10
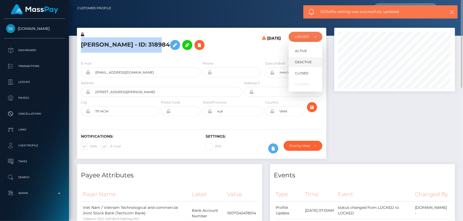
click at [308, 60] on span "DEACTIVE" at bounding box center [303, 62] width 17 height 5
select select "DEACTIVE"
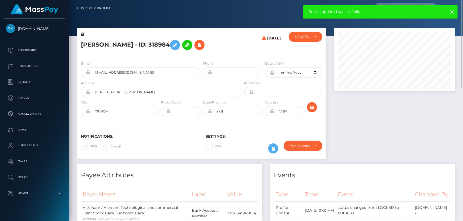
click at [358, 149] on div at bounding box center [394, 96] width 129 height 137
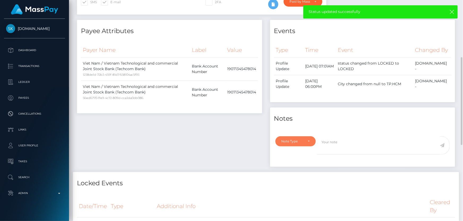
drag, startPoint x: 310, startPoint y: 149, endPoint x: 287, endPoint y: 152, distance: 22.2
click at [295, 144] on div "Note Type" at bounding box center [295, 142] width 28 height 4
click at [296, 169] on span "Compliance" at bounding box center [291, 167] width 19 height 5
select select "COMPLIANCE"
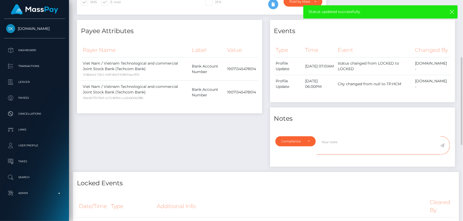
click at [340, 153] on textarea at bounding box center [378, 146] width 123 height 18
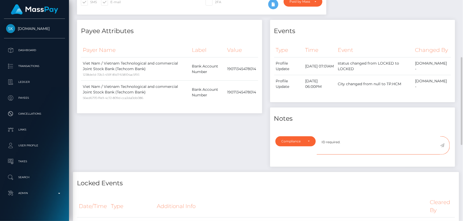
type textarea "ID required."
click at [443, 148] on icon at bounding box center [442, 145] width 5 height 4
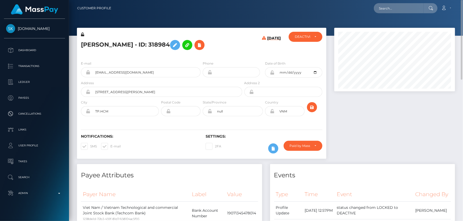
click at [236, 55] on div "[PERSON_NAME] - ID: 318984" at bounding box center [160, 44] width 166 height 25
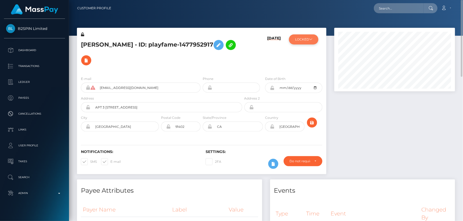
click at [302, 40] on button "LOCKED" at bounding box center [303, 39] width 29 height 10
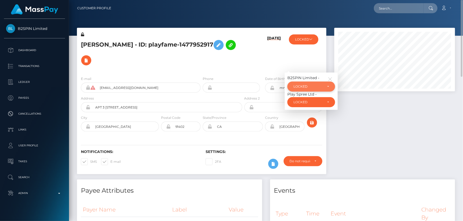
click at [317, 83] on div "LOCKED" at bounding box center [311, 87] width 48 height 10
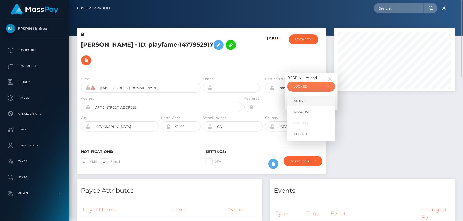
scroll to position [64, 120]
click at [318, 101] on link "ACTIVE" at bounding box center [311, 101] width 48 height 10
select select "ACTIVE"
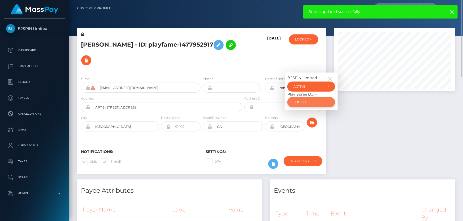
click at [294, 103] on div "LOCKED" at bounding box center [307, 102] width 29 height 4
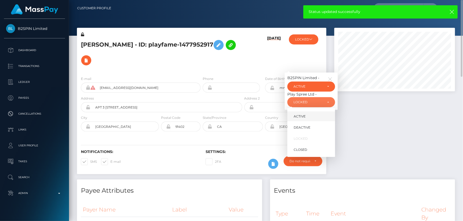
click at [302, 116] on span "ACTIVE" at bounding box center [300, 116] width 12 height 5
select select "ACTIVE"
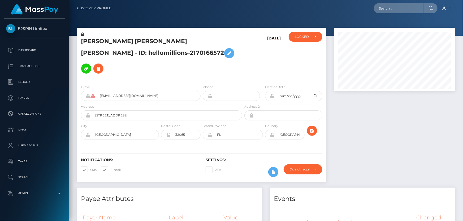
scroll to position [64, 120]
click at [204, 54] on h5 "JOSE ANTONIO JR GIRON - ID: hellomillions-2170166572" at bounding box center [160, 56] width 158 height 39
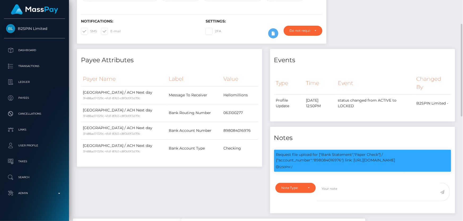
scroll to position [19, 0]
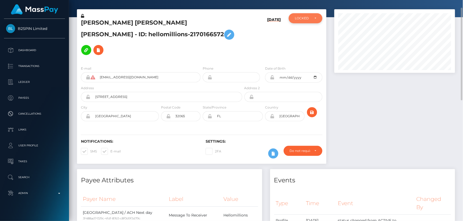
click at [293, 20] on div "LOCKED" at bounding box center [306, 18] width 34 height 10
click at [302, 30] on span "ACTIVE" at bounding box center [301, 32] width 12 height 5
select select "ACTIVE"
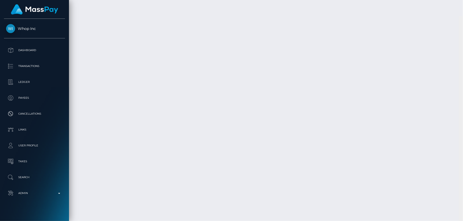
scroll to position [4319, 0]
drag, startPoint x: 460, startPoint y: 99, endPoint x: 463, endPoint y: 231, distance: 131.6
click at [463, 221] on html "Whop Inc Dashboard Transactions Ledger Payees Cancellations Links" at bounding box center [231, 110] width 463 height 221
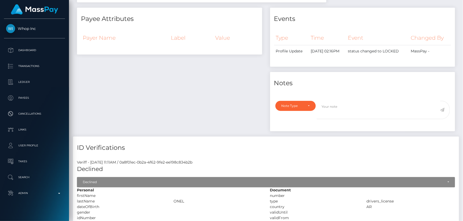
scroll to position [0, 0]
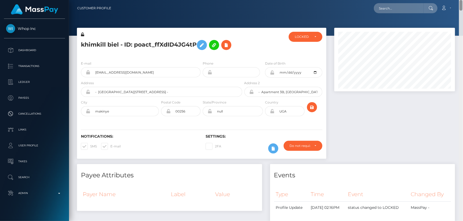
drag, startPoint x: 460, startPoint y: 110, endPoint x: 424, endPoint y: 14, distance: 102.7
click at [463, 0] on html "Whop Inc Dashboard Transactions Ledger Payees Cancellations Links" at bounding box center [231, 110] width 463 height 221
click at [300, 145] on div "Do not require" at bounding box center [300, 146] width 20 height 4
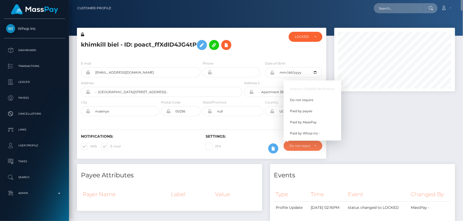
scroll to position [64, 120]
click at [311, 134] on span "Paid by Whop Inc -" at bounding box center [305, 133] width 31 height 5
select select "338"
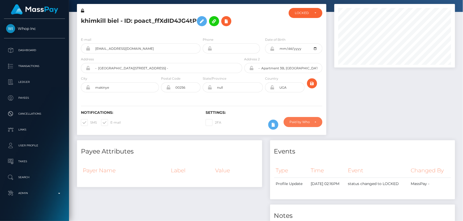
scroll to position [0, 0]
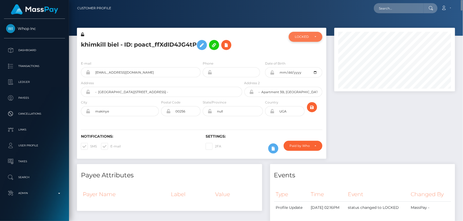
click at [314, 40] on div "LOCKED" at bounding box center [306, 37] width 34 height 10
click at [306, 52] on span "ACTIVE" at bounding box center [301, 51] width 12 height 5
select select "ACTIVE"
click at [262, 57] on div "khimkill biel - ID: poact_ffXdID4JG4tP ACTIVE CLOSED LOCKED ACTIVE CLOSED LOCKED" at bounding box center [201, 93] width 249 height 131
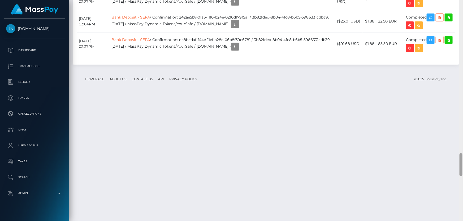
scroll to position [1473, 0]
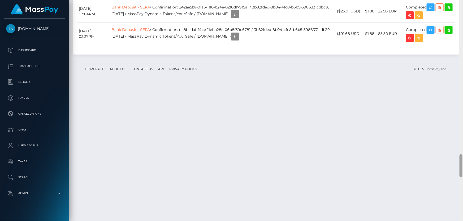
drag, startPoint x: 460, startPoint y: 156, endPoint x: 462, endPoint y: 162, distance: 5.6
click at [462, 162] on div at bounding box center [460, 166] width 3 height 23
checkbox input "true"
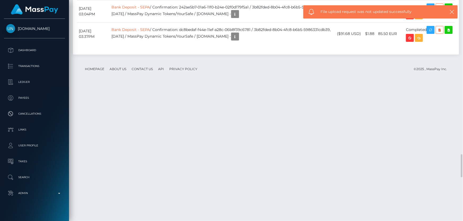
scroll to position [64, 120]
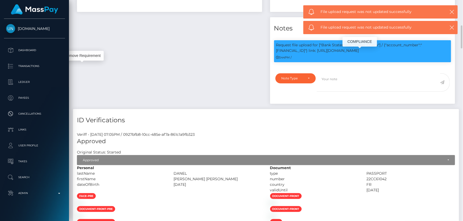
click at [339, 54] on p "Request file upload for ["Bank Statement","Paper Check"] / {"account_number":"[…" at bounding box center [362, 47] width 173 height 11
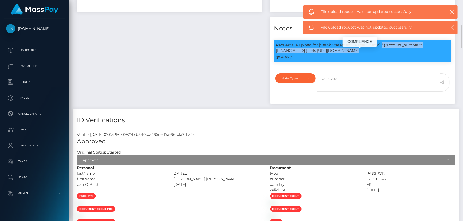
click at [339, 54] on p "Request file upload for ["Bank Statement","Paper Check"] / {"account_number":"[…" at bounding box center [362, 47] width 173 height 11
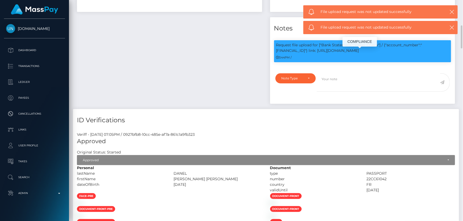
click at [337, 60] on div "3:44PM /" at bounding box center [362, 58] width 173 height 6
click at [334, 54] on p "Request file upload for ["Bank Statement","Paper Check"] / {"account_number":"[…" at bounding box center [362, 47] width 173 height 11
copy p "[FINANCIAL_ID]"
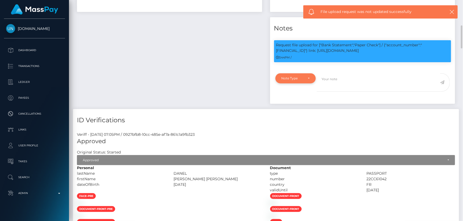
click at [301, 84] on div "Note Type" at bounding box center [295, 78] width 41 height 10
click at [294, 106] on span "Compliance" at bounding box center [291, 104] width 19 height 5
select select "COMPLIANCE"
click at [347, 85] on textarea at bounding box center [378, 82] width 123 height 18
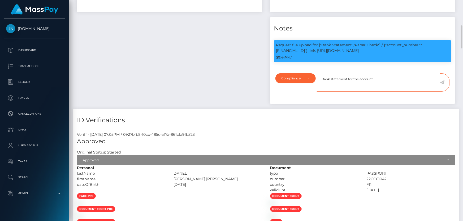
paste textarea "FR7640618804580004094746455"
click at [437, 88] on textarea "Bank statement for the account: FR7640618804580004094746455" at bounding box center [378, 82] width 123 height 18
type textarea "Bank statement for the account: FR7640618804580004094746455 provided."
drag, startPoint x: 391, startPoint y: 119, endPoint x: 359, endPoint y: 102, distance: 35.9
click at [391, 118] on div "ID Verifications" at bounding box center [266, 117] width 386 height 16
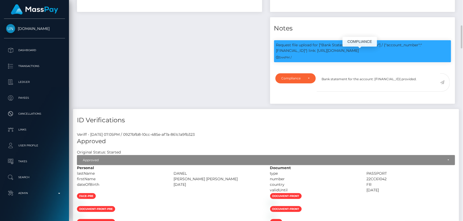
click at [325, 62] on div "Request file upload for ["Bank Statement","Paper Check"] / {"account_number":"F…" at bounding box center [362, 51] width 177 height 22
click at [343, 92] on textarea "Bank statement for the account: FR7640618804580004094746455 provided." at bounding box center [378, 82] width 123 height 18
click at [443, 85] on icon at bounding box center [442, 82] width 5 height 4
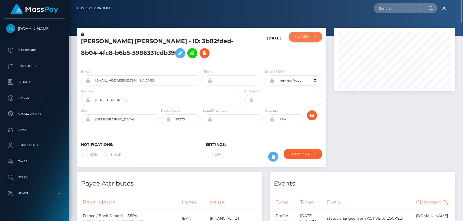
scroll to position [265155, 265098]
click at [302, 39] on div "LOCKED" at bounding box center [306, 37] width 34 height 10
click at [305, 49] on span "ACTIVE" at bounding box center [301, 51] width 12 height 5
select select "ACTIVE"
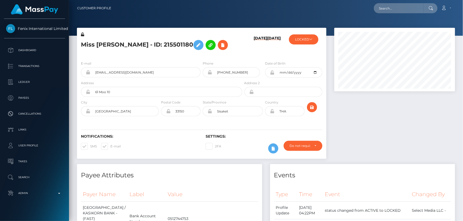
drag, startPoint x: 461, startPoint y: 35, endPoint x: 463, endPoint y: -18, distance: 52.5
click at [463, 0] on html "Fenix International Limited Dashboard Transactions Ledger Payees" at bounding box center [231, 110] width 463 height 221
drag, startPoint x: 461, startPoint y: 58, endPoint x: 463, endPoint y: -29, distance: 87.5
click at [463, 0] on html "Fenix International Limited Dashboard Transactions Ledger Payees" at bounding box center [231, 110] width 463 height 221
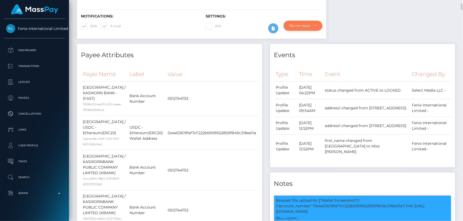
click at [307, 25] on div "Do not require" at bounding box center [300, 26] width 20 height 4
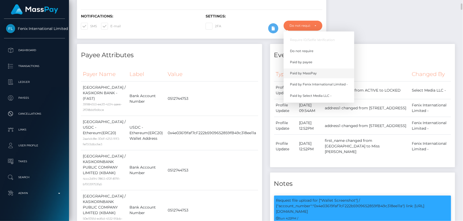
click at [302, 74] on span "Paid by MassPay" at bounding box center [303, 73] width 27 height 5
select select "2"
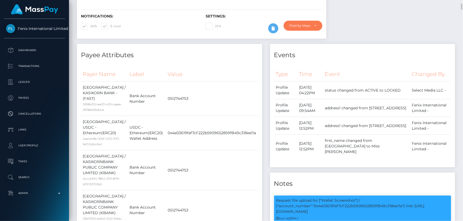
scroll to position [24, 0]
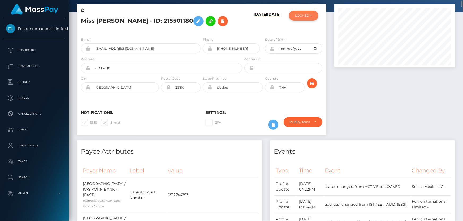
click at [306, 16] on button "LOCKED" at bounding box center [303, 16] width 29 height 10
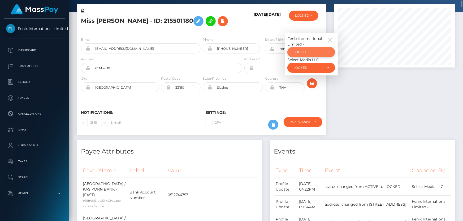
click at [312, 50] on div "LOCKED" at bounding box center [307, 52] width 29 height 4
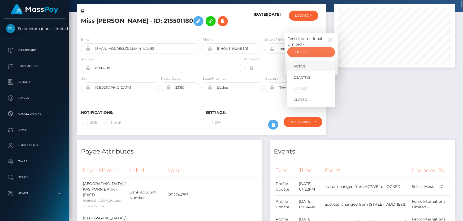
scroll to position [64, 120]
click at [315, 65] on link "ACTIVE" at bounding box center [311, 67] width 48 height 10
select select "ACTIVE"
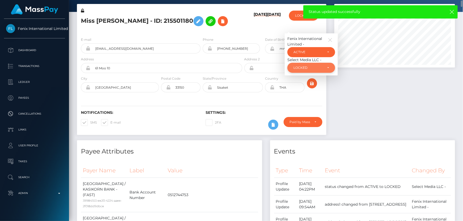
click at [313, 63] on div "LOCKED" at bounding box center [311, 68] width 48 height 10
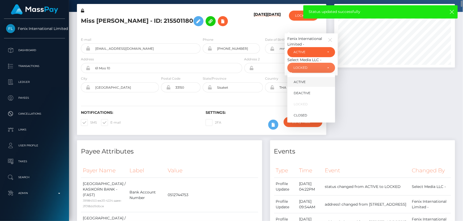
click at [311, 80] on link "ACTIVE" at bounding box center [311, 82] width 48 height 10
select select "ACTIVE"
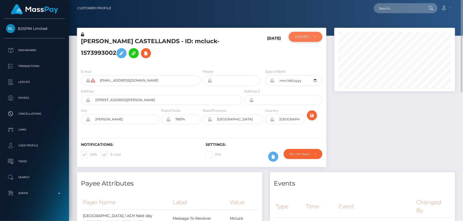
click at [307, 40] on div "LOCKED" at bounding box center [306, 37] width 34 height 10
click at [308, 49] on link "ACTIVE" at bounding box center [306, 51] width 34 height 10
select select "ACTIVE"
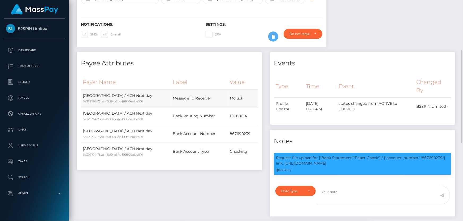
scroll to position [0, 0]
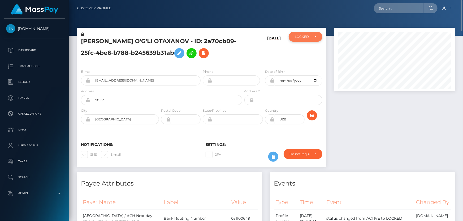
click at [297, 42] on div "LOCKED" at bounding box center [306, 37] width 34 height 10
click at [302, 50] on span "ACTIVE" at bounding box center [301, 51] width 12 height 5
select select "ACTIVE"
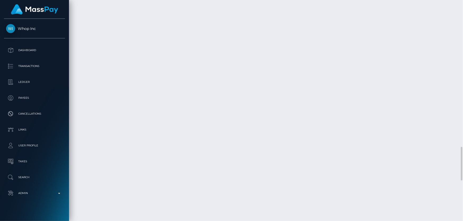
scroll to position [1061, 0]
checkbox input "true"
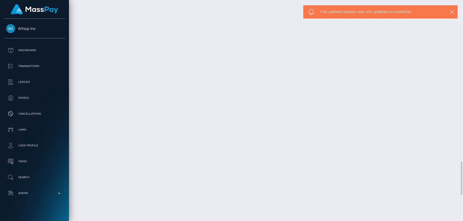
scroll to position [64, 120]
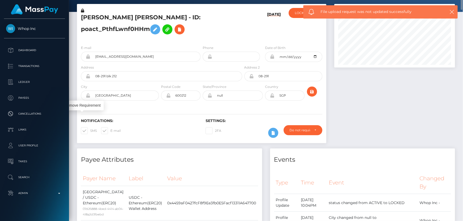
scroll to position [0, 0]
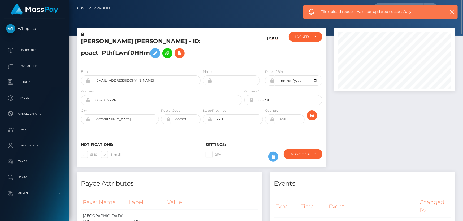
click at [82, 34] on icon at bounding box center [82, 35] width 3 height 4
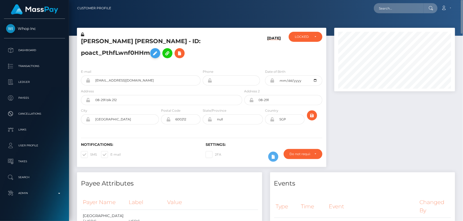
click at [154, 52] on icon at bounding box center [155, 53] width 6 height 7
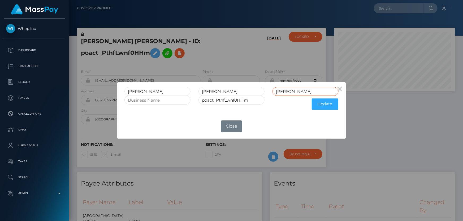
drag, startPoint x: 302, startPoint y: 92, endPoint x: 270, endPoint y: 94, distance: 32.7
click at [270, 94] on div "Sivakumar" at bounding box center [305, 91] width 74 height 9
drag, startPoint x: 251, startPoint y: 92, endPoint x: 222, endPoint y: 93, distance: 28.9
click at [221, 94] on input "VIKRAM SIVAKUMAR" at bounding box center [231, 91] width 66 height 9
type input "VIKRAM"
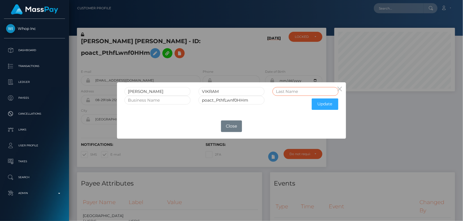
paste input "SIVAKUMAR"
type input "SIVAKUMAR"
click at [323, 101] on button "Update" at bounding box center [325, 104] width 27 height 11
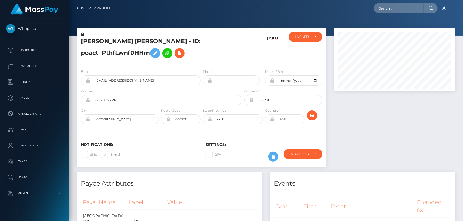
scroll to position [64, 120]
click at [82, 34] on icon at bounding box center [82, 35] width 3 height 4
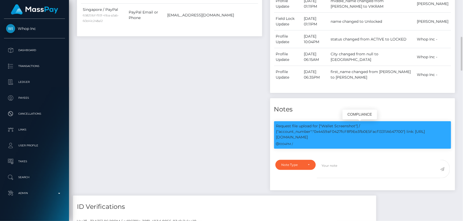
click at [341, 130] on p "Request file upload for ["Wallet Screenshot"] / {"account_number":"0x4459aF0427…" at bounding box center [362, 132] width 173 height 17
copy p "0x4459aF0427fcF8f9Ee3fb0E5Facf13311A647700"
click at [288, 166] on div "Note Type" at bounding box center [292, 165] width 22 height 4
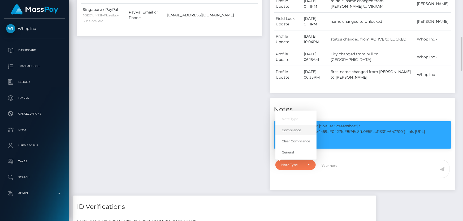
click at [299, 129] on span "Compliance" at bounding box center [291, 130] width 19 height 5
select select "COMPLIANCE"
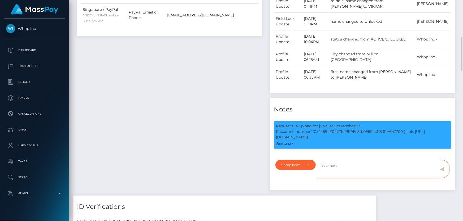
click at [324, 167] on textarea at bounding box center [378, 169] width 123 height 18
paste textarea "0x4459aF0427fcF8f9Ee3fb0E5Facf13311A647700"
type textarea "Screenshot from the wallet: 0x4459aF0427fcF8f9Ee3fb0E5Facf13311A647700 provided."
click at [442, 170] on icon at bounding box center [442, 169] width 5 height 4
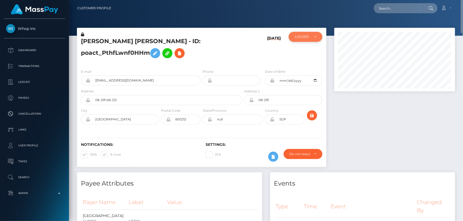
click at [311, 37] on div "LOCKED" at bounding box center [305, 37] width 21 height 4
click at [306, 51] on span "ACTIVE" at bounding box center [301, 51] width 12 height 5
select select "ACTIVE"
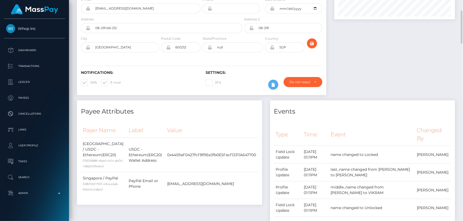
scroll to position [0, 0]
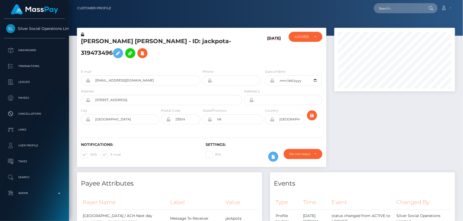
scroll to position [64, 120]
click at [165, 63] on div "[PERSON_NAME] [PERSON_NAME] - ID: jackpota-319473496" at bounding box center [160, 48] width 166 height 33
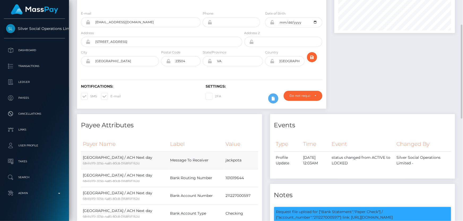
scroll to position [0, 0]
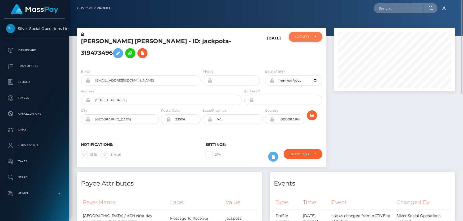
click at [301, 37] on div "LOCKED" at bounding box center [302, 37] width 15 height 4
click at [304, 53] on span "ACTIVE" at bounding box center [301, 51] width 12 height 5
select select "ACTIVE"
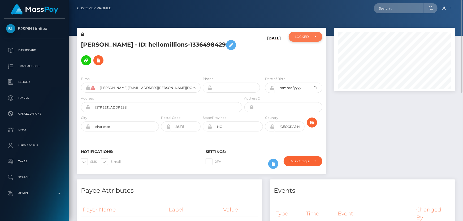
click at [309, 39] on div "LOCKED" at bounding box center [302, 37] width 15 height 4
click at [308, 50] on link "ACTIVE" at bounding box center [306, 51] width 34 height 10
select select "ACTIVE"
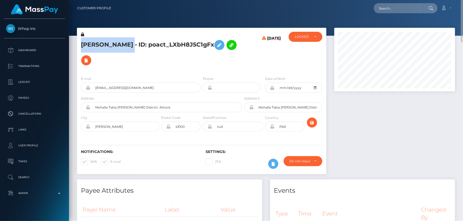
drag, startPoint x: 169, startPoint y: 42, endPoint x: 86, endPoint y: 43, distance: 83.3
click at [81, 45] on h5 "[PERSON_NAME] - ID: poact_LXbH8J5C1gFx" at bounding box center [160, 52] width 158 height 31
copy h5 "[PERSON_NAME]"
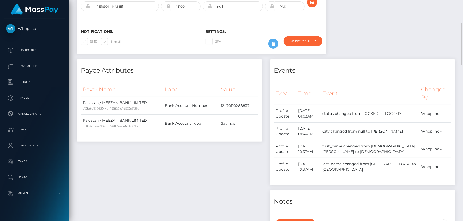
scroll to position [265, 0]
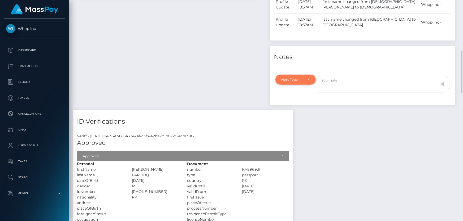
click at [297, 78] on div "Note Type" at bounding box center [292, 80] width 22 height 4
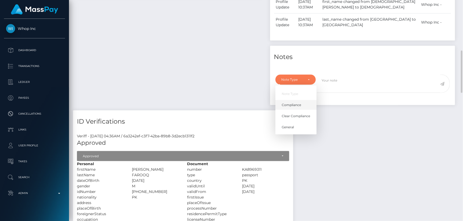
scroll to position [64, 120]
click at [304, 114] on span "Clear Compliance" at bounding box center [296, 116] width 28 height 5
select select "CLEAR_COMPLIANCE"
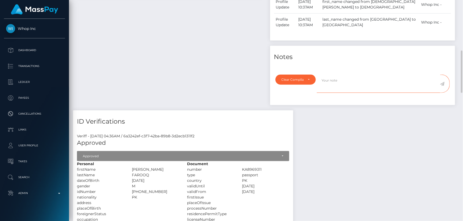
paste textarea "The hits refer to persons with different ID numbers."
type textarea "The hits refer to persons with different ID numbers. Flag cleared."
click at [442, 82] on icon at bounding box center [442, 84] width 5 height 4
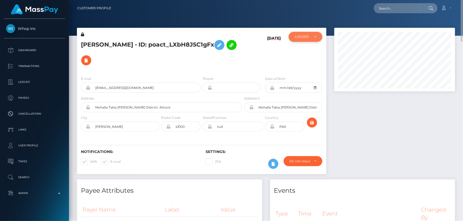
click at [293, 35] on div "LOCKED" at bounding box center [306, 37] width 34 height 10
click at [299, 52] on span "ACTIVE" at bounding box center [301, 51] width 12 height 5
select select "ACTIVE"
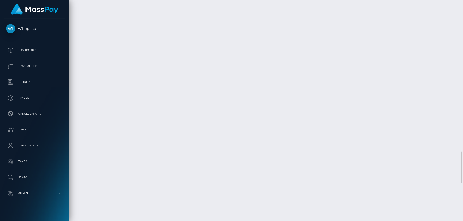
scroll to position [1085, 0]
checkbox input "true"
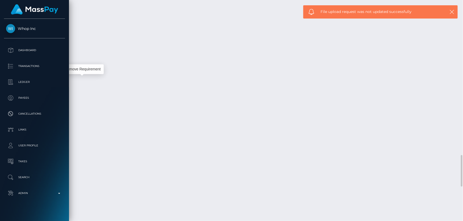
scroll to position [64, 120]
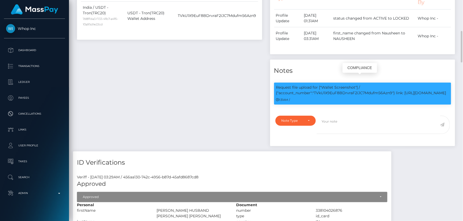
click at [336, 85] on p "Request file upload for ["Wallet Screenshot"] / {"account_number":"TVkU1X9EuF8B…" at bounding box center [362, 90] width 173 height 11
copy p "TVkU1X9EuF8BDrvraF2iJC7Mdufm56Azn9"
click at [291, 123] on div "Note Type" at bounding box center [295, 121] width 41 height 10
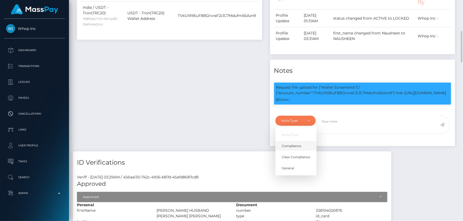
click at [293, 141] on link "Compliance" at bounding box center [295, 146] width 41 height 10
select select "COMPLIANCE"
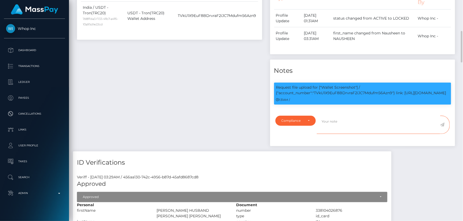
click at [335, 122] on textarea at bounding box center [378, 125] width 123 height 18
paste textarea "TVkU1X9EuF8BDrvraF2iJC7Mdufm56Azn9"
type textarea "Screenshot from the wallet: TVkU1X9EuF8BDrvraF2iJC7Mdufm56Azn9 provided."
click at [444, 123] on icon at bounding box center [442, 125] width 5 height 4
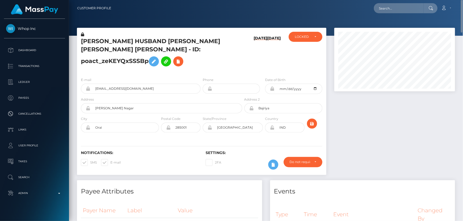
click at [83, 35] on icon at bounding box center [82, 35] width 3 height 4
click at [254, 56] on h6 "[DATE]" at bounding box center [261, 53] width 14 height 35
click at [157, 58] on icon at bounding box center [154, 61] width 6 height 7
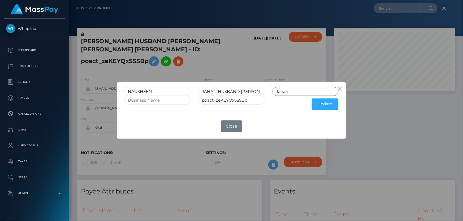
drag, startPoint x: 282, startPoint y: 92, endPoint x: 260, endPoint y: 102, distance: 24.1
click at [260, 98] on form "NAUSHEEN JAHAN HUSBAND SHAIF ULLA ANSARI Jahan poact_zeKEYQxSSSBp Update" at bounding box center [231, 99] width 214 height 25
drag, startPoint x: 241, startPoint y: 91, endPoint x: 262, endPoint y: 92, distance: 21.2
click at [262, 92] on input "JAHAN HUSBAND SHAIF ULLA ANSARI" at bounding box center [231, 91] width 66 height 9
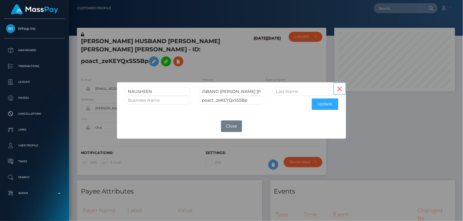
click at [341, 92] on button "×" at bounding box center [339, 88] width 13 height 13
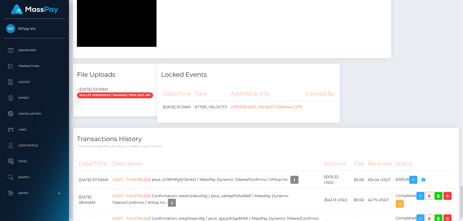
scroll to position [772, 0]
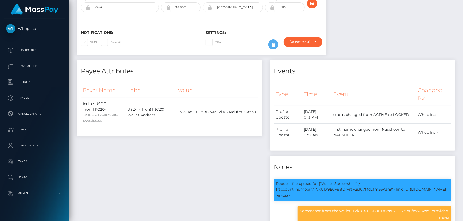
scroll to position [0, 0]
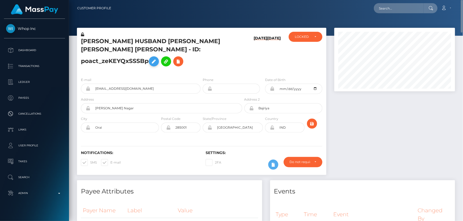
click at [157, 58] on icon at bounding box center [154, 61] width 6 height 7
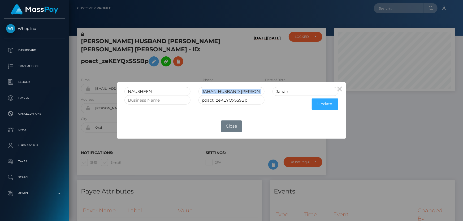
drag, startPoint x: 198, startPoint y: 91, endPoint x: 275, endPoint y: 91, distance: 76.6
click at [275, 91] on div "NAUSHEEN JAHAN HUSBAND SHAIF ULLA ANSARI Jahan" at bounding box center [231, 91] width 222 height 9
click at [218, 96] on input "poact_zeKEYQxSSSBp" at bounding box center [231, 100] width 66 height 9
click at [203, 91] on input "JAHAN HUSBAND SHAIF ULLA ANSARI" at bounding box center [231, 91] width 66 height 9
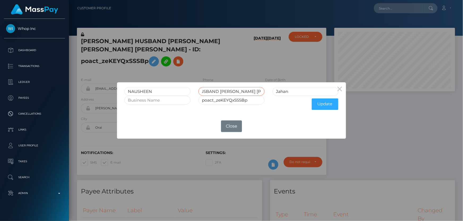
drag, startPoint x: 203, startPoint y: 91, endPoint x: 269, endPoint y: 91, distance: 65.8
click at [269, 91] on div "NAUSHEEN JAHAN HUSBAND SHAIF ULLA ANSARI Jahan" at bounding box center [231, 91] width 222 height 9
type input "J"
click at [324, 104] on button "Update" at bounding box center [325, 104] width 27 height 11
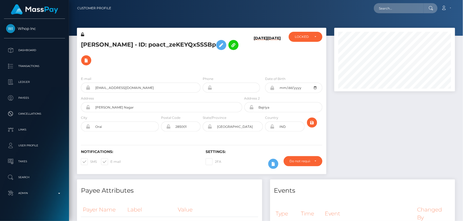
scroll to position [64, 120]
click at [147, 63] on h5 "[PERSON_NAME] - ID: poact_zeKEYQxSSSBp" at bounding box center [160, 52] width 158 height 31
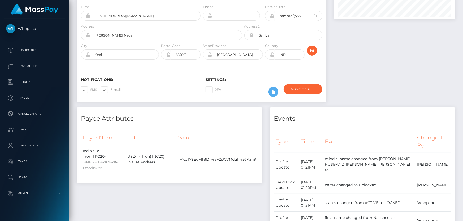
scroll to position [0, 0]
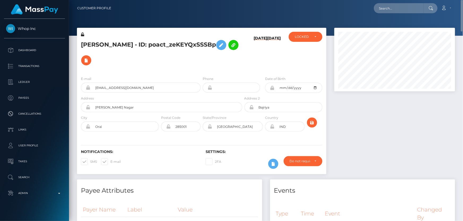
click at [225, 59] on h5 "[PERSON_NAME] - ID: poact_zeKEYQxSSSBp" at bounding box center [160, 52] width 158 height 31
click at [82, 34] on icon at bounding box center [82, 35] width 3 height 4
click at [310, 38] on div "LOCKED" at bounding box center [302, 37] width 15 height 4
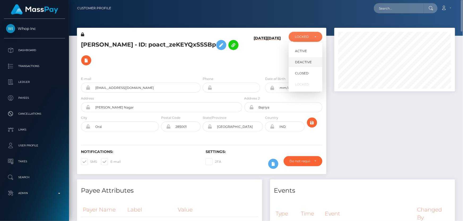
scroll to position [64, 120]
click at [308, 50] on link "ACTIVE" at bounding box center [306, 51] width 34 height 10
select select "ACTIVE"
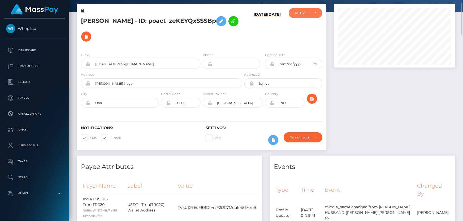
scroll to position [0, 0]
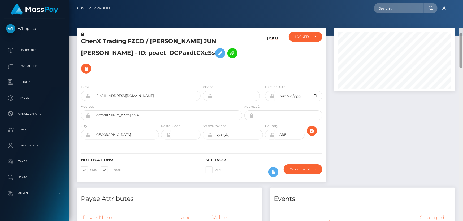
drag, startPoint x: 461, startPoint y: 176, endPoint x: 463, endPoint y: -10, distance: 186.7
click at [463, 0] on html "Whop Inc Dashboard Transactions Ledger Payees Cancellations Links" at bounding box center [231, 110] width 463 height 221
click at [313, 37] on div "LOCKED" at bounding box center [305, 37] width 21 height 4
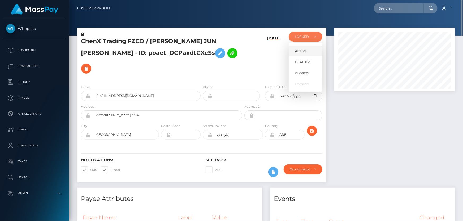
click at [302, 52] on span "ACTIVE" at bounding box center [301, 51] width 12 height 5
select select "ACTIVE"
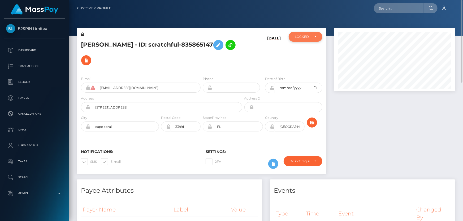
click at [292, 37] on div "LOCKED" at bounding box center [306, 37] width 34 height 10
click at [303, 50] on span "ACTIVE" at bounding box center [301, 51] width 12 height 5
select select "ACTIVE"
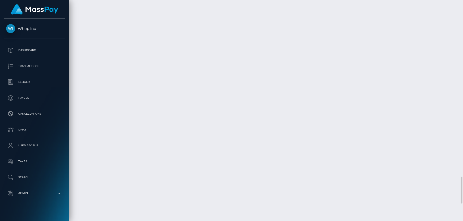
scroll to position [1356, 0]
checkbox input "true"
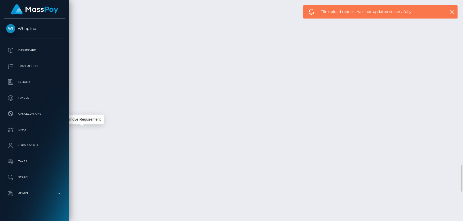
scroll to position [64, 120]
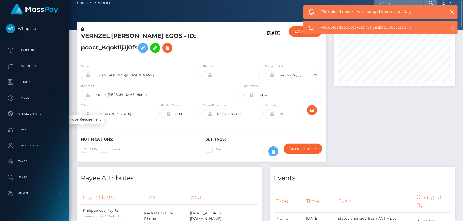
scroll to position [0, 0]
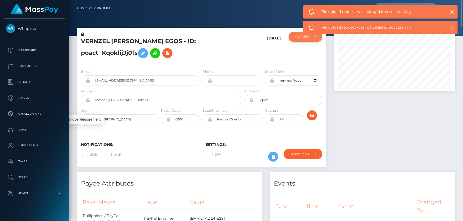
click at [305, 39] on div "LOCKED" at bounding box center [306, 37] width 34 height 10
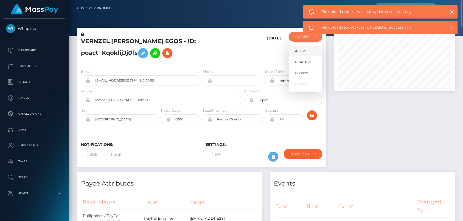
scroll to position [64, 120]
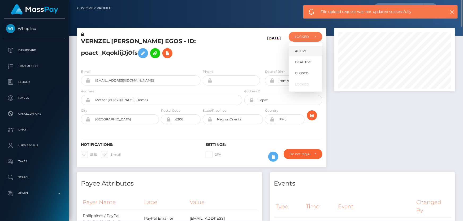
click at [308, 49] on link "ACTIVE" at bounding box center [306, 51] width 34 height 10
select select "ACTIVE"
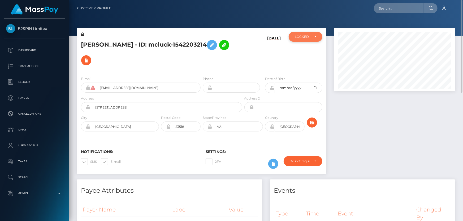
click at [295, 37] on div "LOCKED" at bounding box center [302, 37] width 15 height 4
click at [307, 53] on link "ACTIVE" at bounding box center [306, 51] width 34 height 10
select select "ACTIVE"
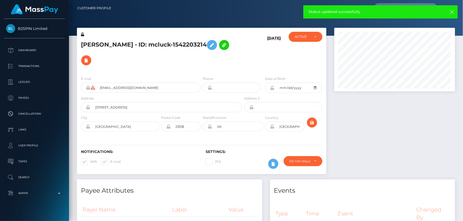
click at [453, 12] on icon "button" at bounding box center [451, 11] width 5 height 5
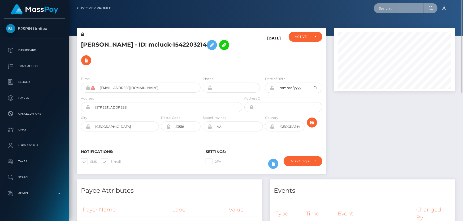
paste input "oact_QkhVoEyspSfK"
click at [394, 10] on input "oact_QkhVoEyspSfK" at bounding box center [399, 8] width 50 height 10
paste input "poact_QkhVoEyspSfK"
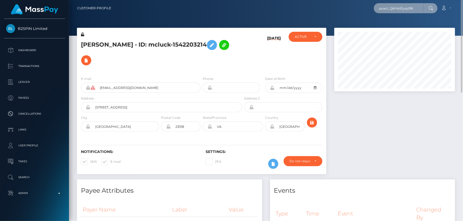
type input "poact_QkhVoEyspSfK"
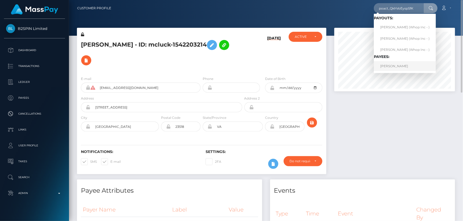
click at [400, 67] on link "RUSHAL BHANDARI" at bounding box center [405, 66] width 62 height 10
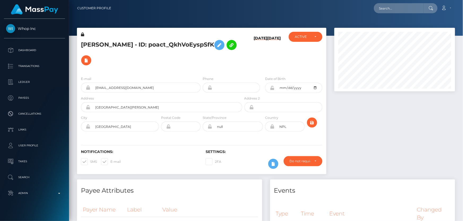
scroll to position [64, 120]
drag, startPoint x: 391, startPoint y: 3, endPoint x: 390, endPoint y: 6, distance: 2.7
paste input "poact_kJR6Szz6JSh1"
type input "poact_kJR6Szz6JSh1"
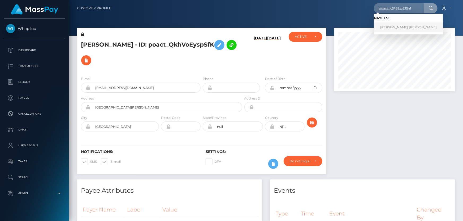
click at [387, 28] on link "[PERSON_NAME] [PERSON_NAME]" at bounding box center [408, 28] width 69 height 10
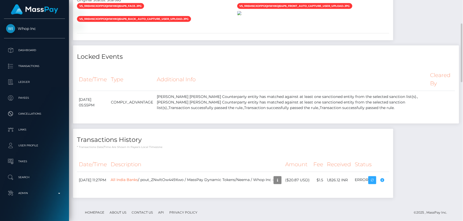
scroll to position [361, 0]
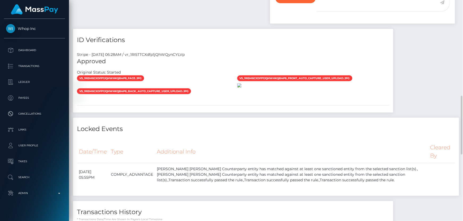
click at [241, 88] on img at bounding box center [239, 86] width 4 height 4
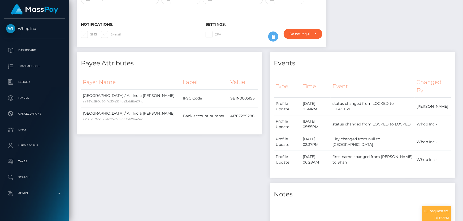
scroll to position [0, 0]
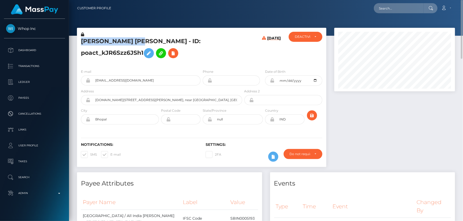
drag, startPoint x: 128, startPoint y: 44, endPoint x: 80, endPoint y: 45, distance: 48.5
click at [80, 45] on div "[PERSON_NAME] [PERSON_NAME] - ID: poact_kJR6Szz6JSh1" at bounding box center [160, 48] width 166 height 33
copy h5 "Shah Kashif Abbas"
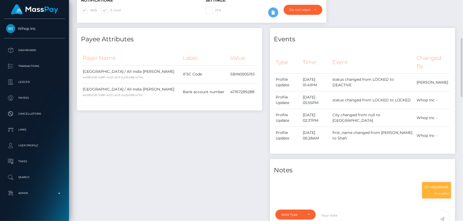
scroll to position [265, 0]
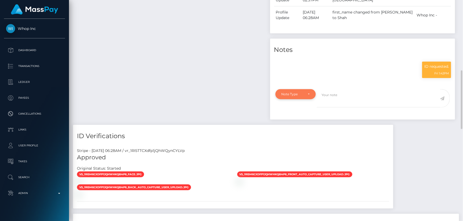
click at [297, 97] on div "Note Type" at bounding box center [292, 94] width 22 height 4
click at [306, 133] on span "Clear Compliance" at bounding box center [296, 131] width 28 height 5
select select "CLEAR_COMPLIANCE"
paste textarea "The hits refer to persons residents in a different country ( Pakistan )."
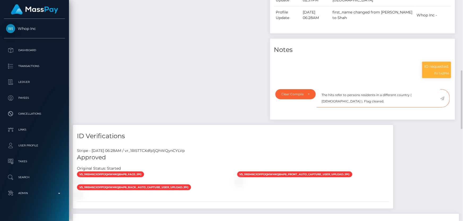
type textarea "The hits refer to persons residents in a different country ( [DEMOGRAPHIC_DATA]…"
click at [442, 101] on icon at bounding box center [442, 99] width 5 height 4
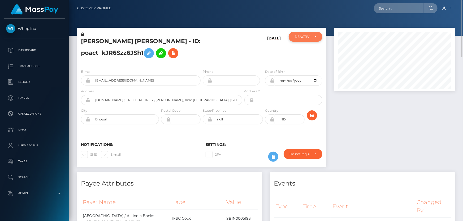
click at [311, 41] on div "DEACTIVE" at bounding box center [306, 37] width 34 height 10
click at [309, 52] on link "ACTIVE" at bounding box center [306, 51] width 34 height 10
select select "ACTIVE"
